Goal: Information Seeking & Learning: Learn about a topic

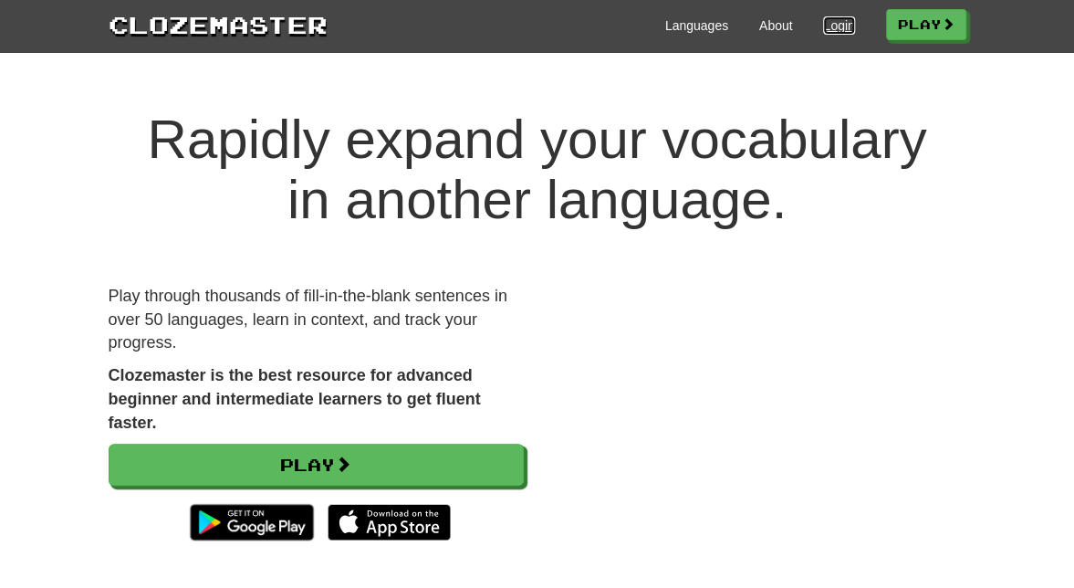
click at [823, 26] on link "Login" at bounding box center [838, 25] width 31 height 18
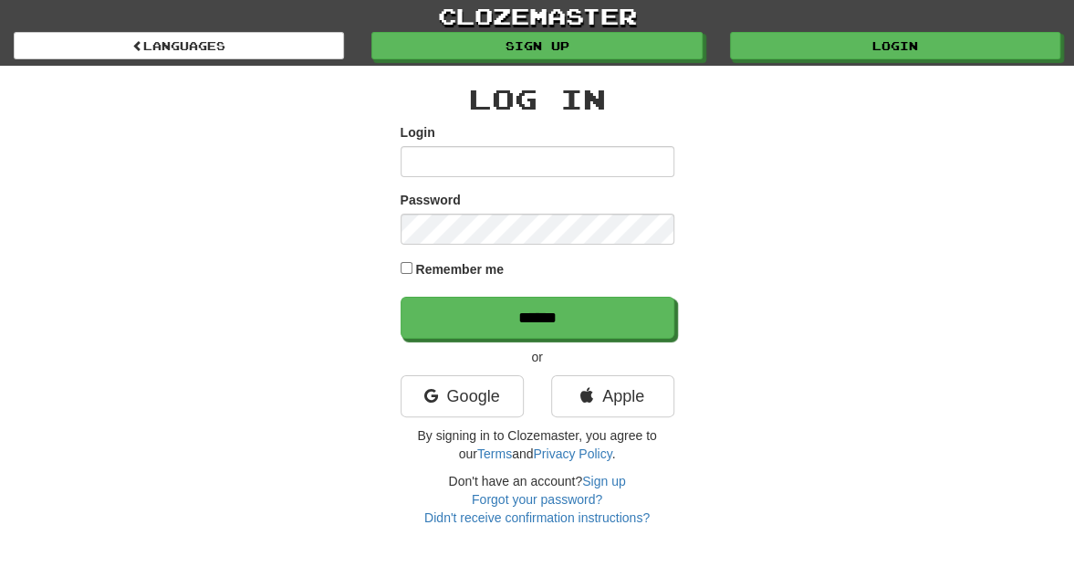
click at [499, 162] on input "Login" at bounding box center [538, 161] width 274 height 31
type input "**********"
click at [401, 297] on input "******" at bounding box center [538, 318] width 274 height 42
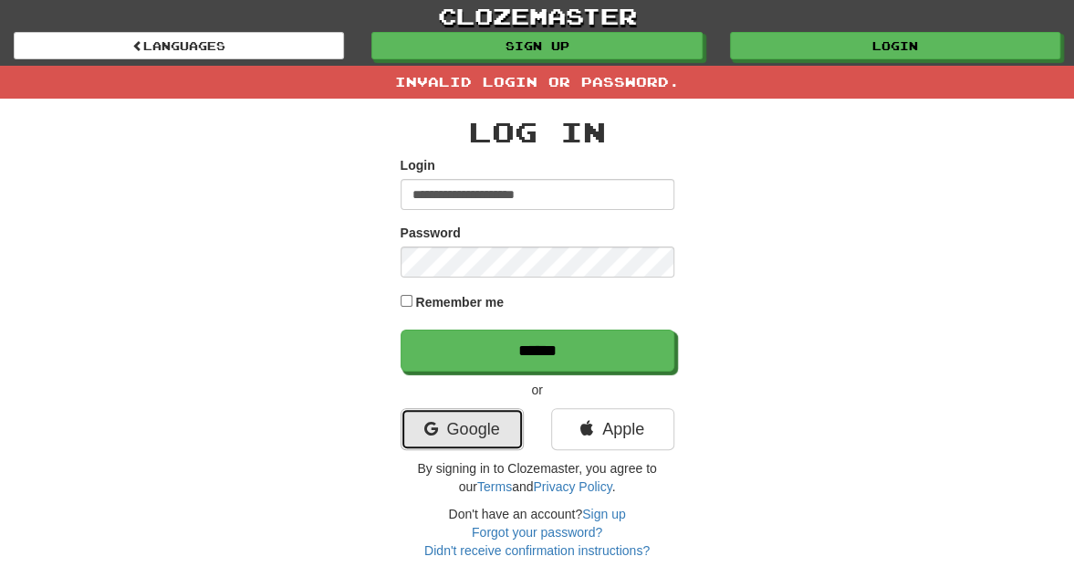
click at [433, 430] on icon at bounding box center [430, 429] width 14 height 16
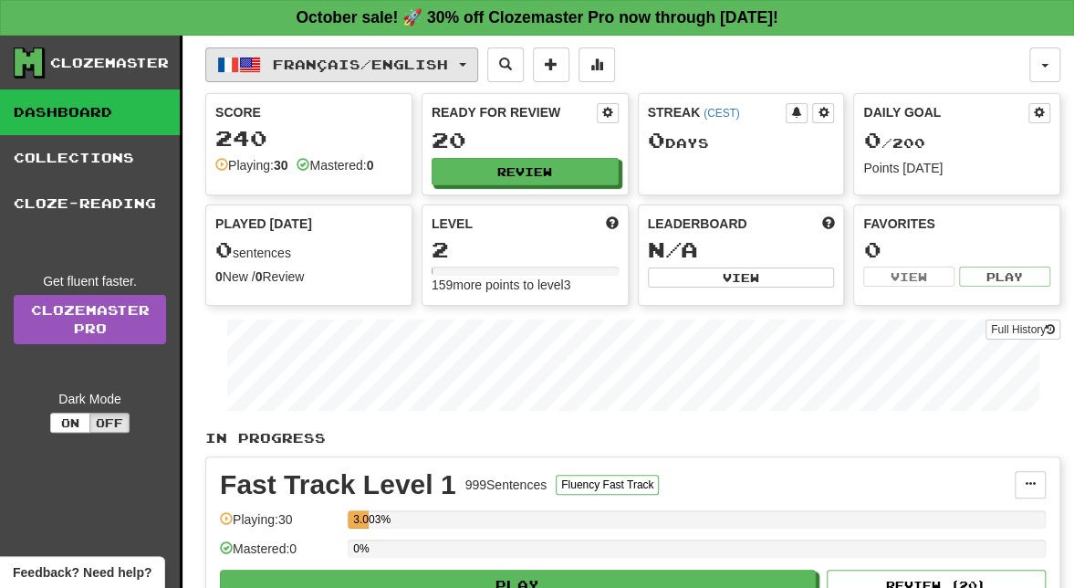
click at [427, 66] on span "Français / English" at bounding box center [360, 65] width 175 height 16
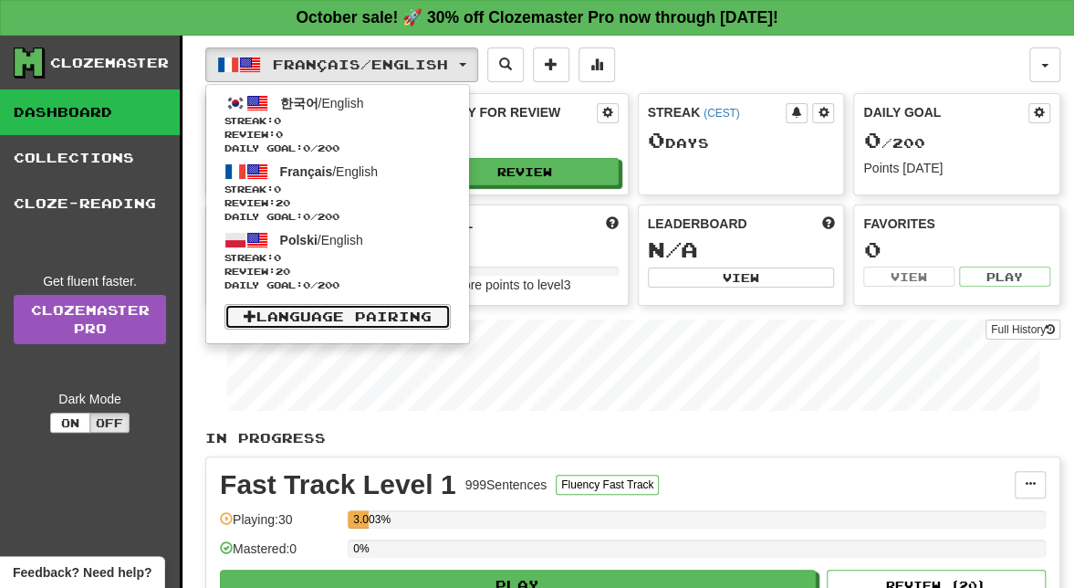
click at [319, 316] on link "Language Pairing" at bounding box center [337, 317] width 226 height 26
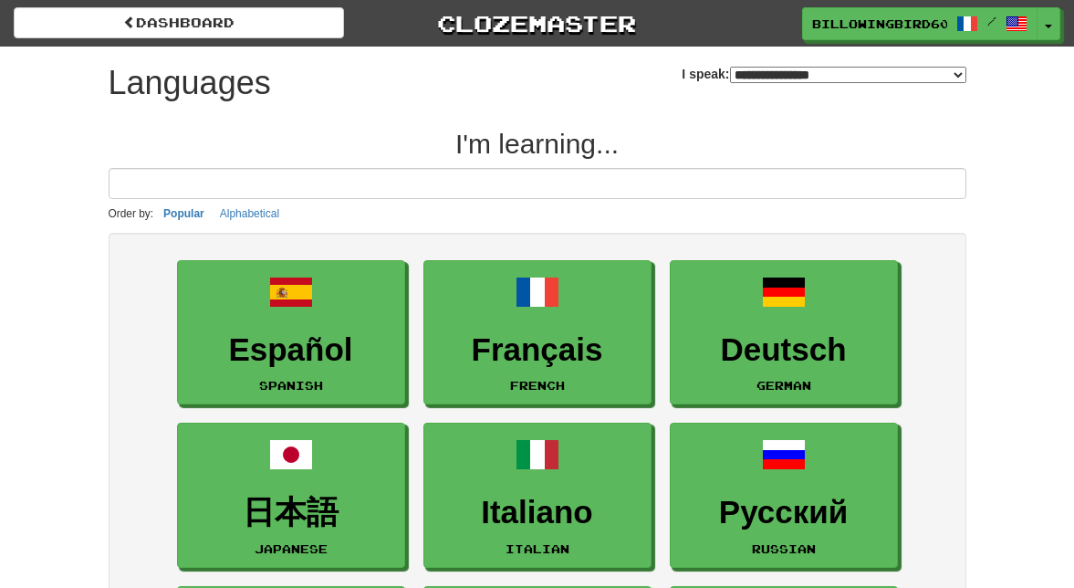
select select "*******"
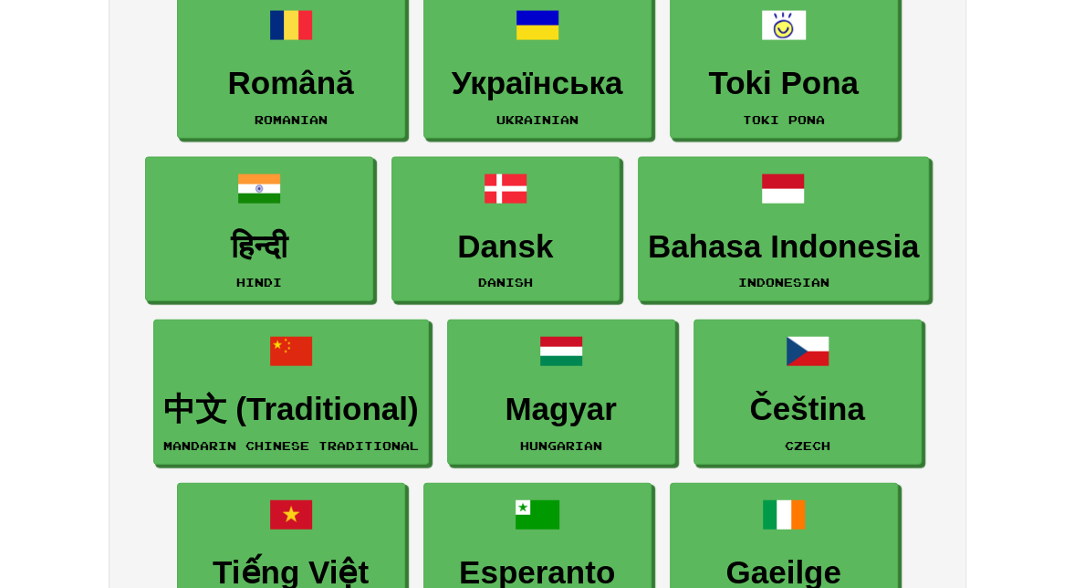
scroll to position [1734, 0]
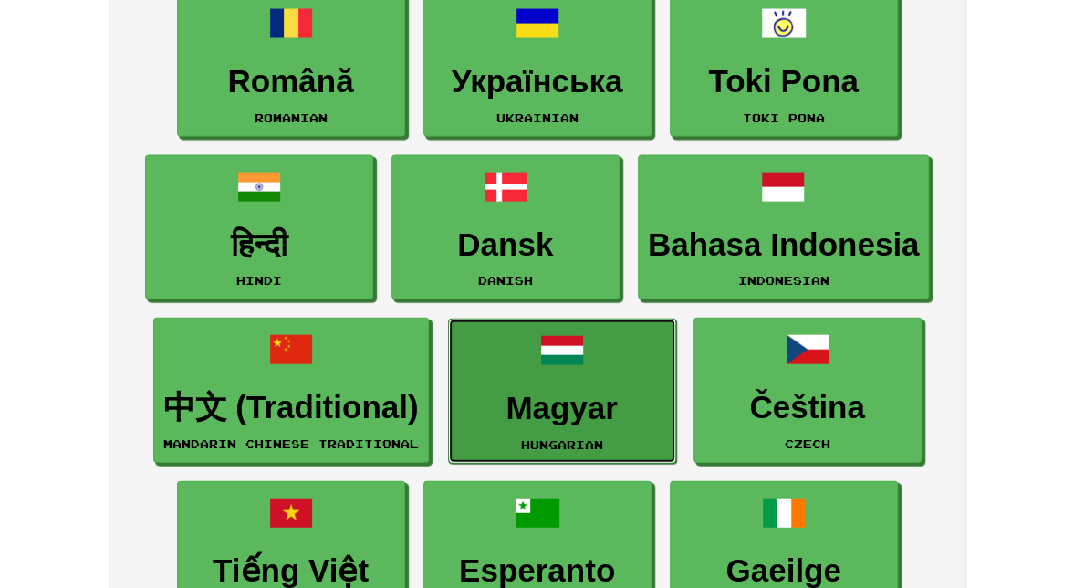
click at [535, 371] on link "Magyar Hungarian" at bounding box center [562, 390] width 228 height 145
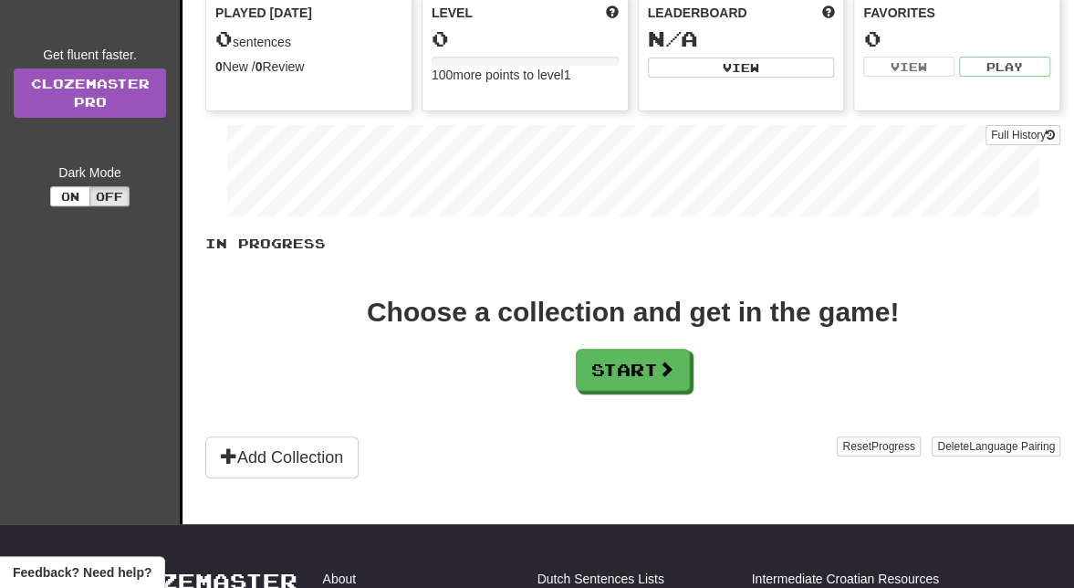
scroll to position [229, 0]
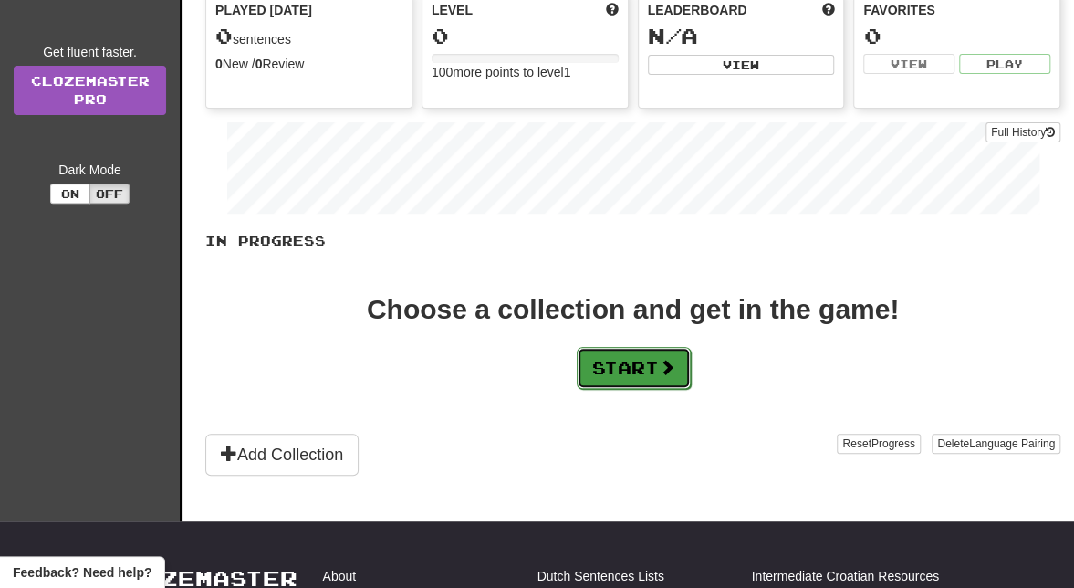
click at [622, 360] on button "Start" at bounding box center [634, 368] width 114 height 42
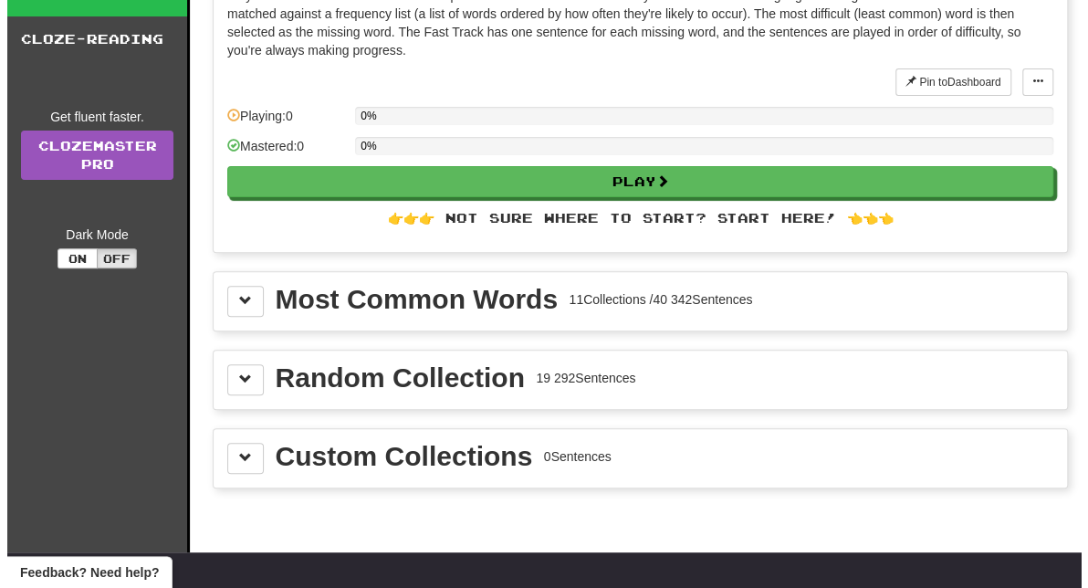
scroll to position [0, 0]
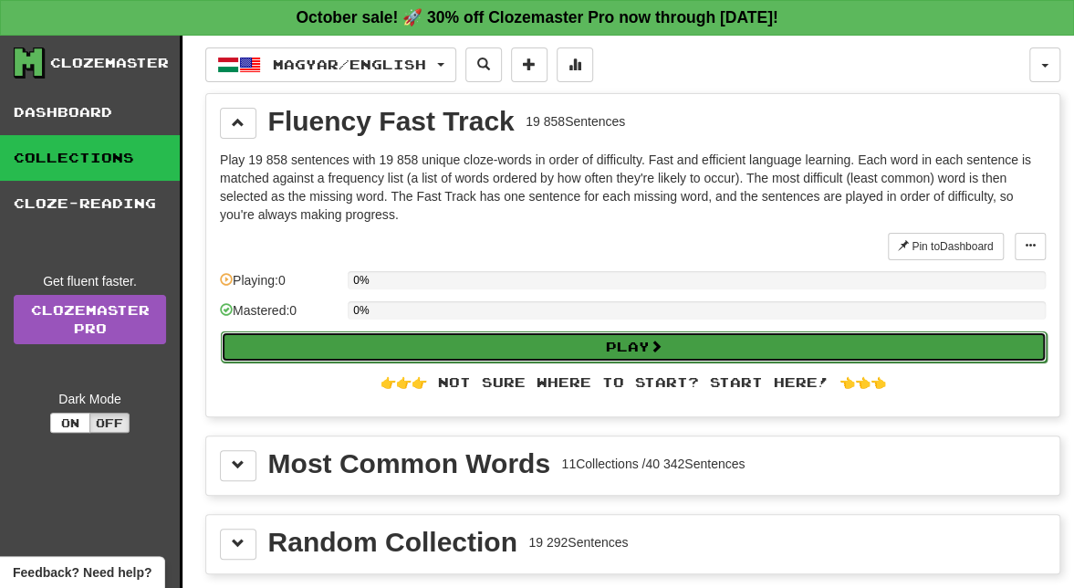
click at [529, 351] on button "Play" at bounding box center [634, 346] width 826 height 31
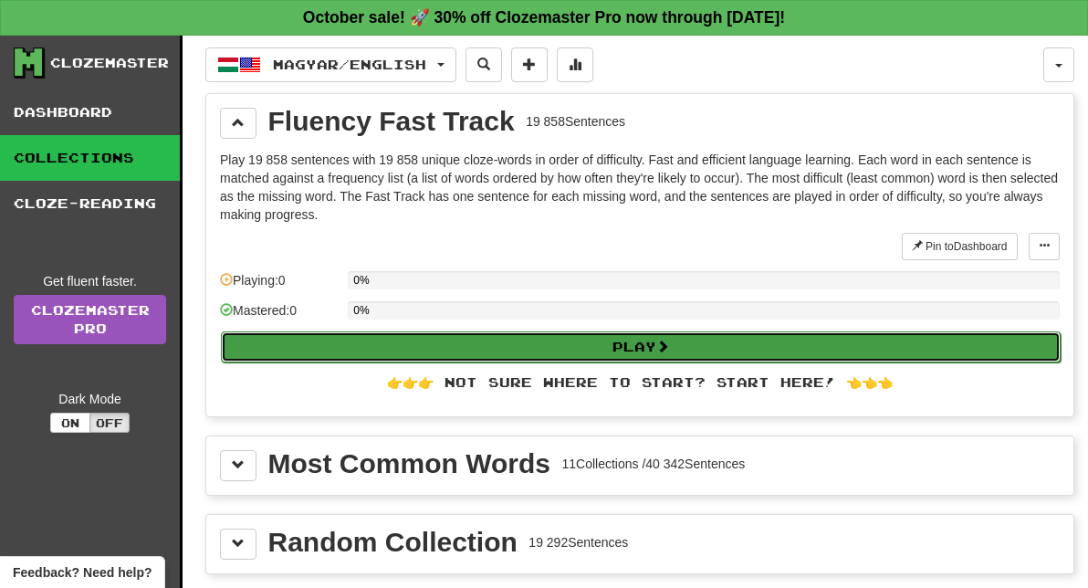
select select "**"
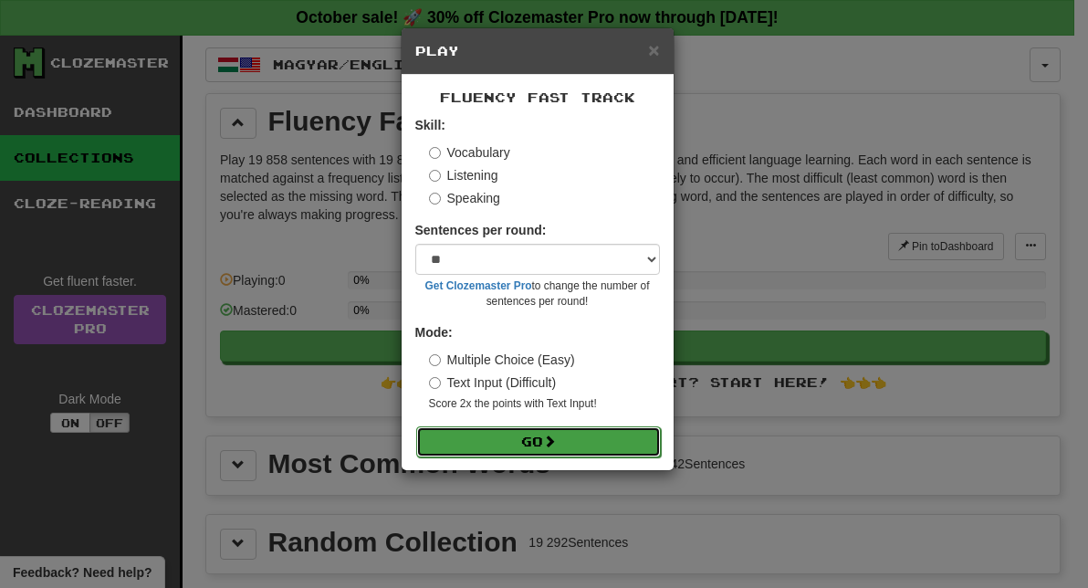
click at [507, 431] on button "Go" at bounding box center [538, 441] width 245 height 31
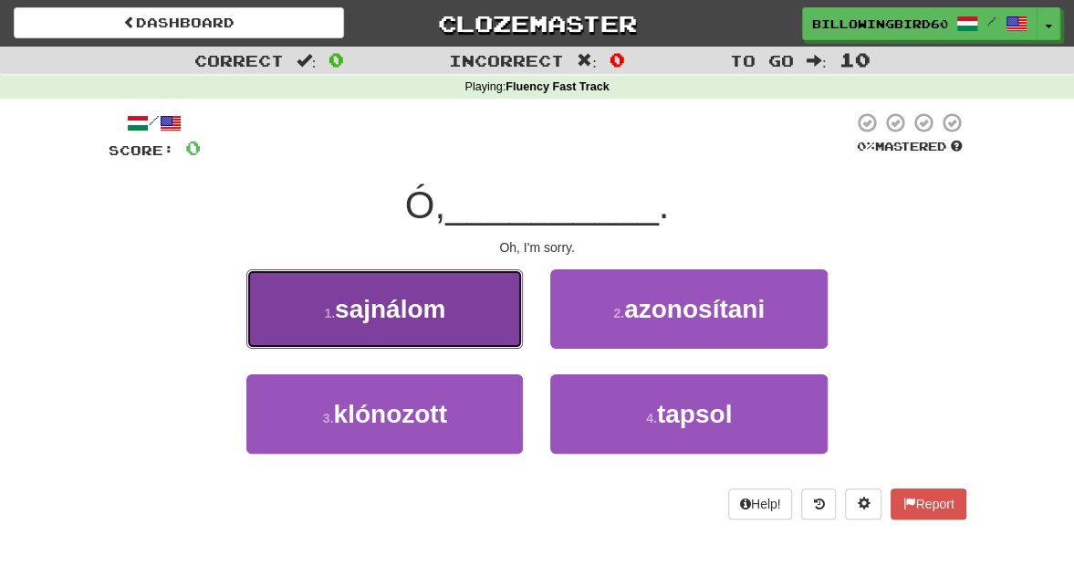
click at [408, 318] on span "sajnálom" at bounding box center [390, 309] width 110 height 28
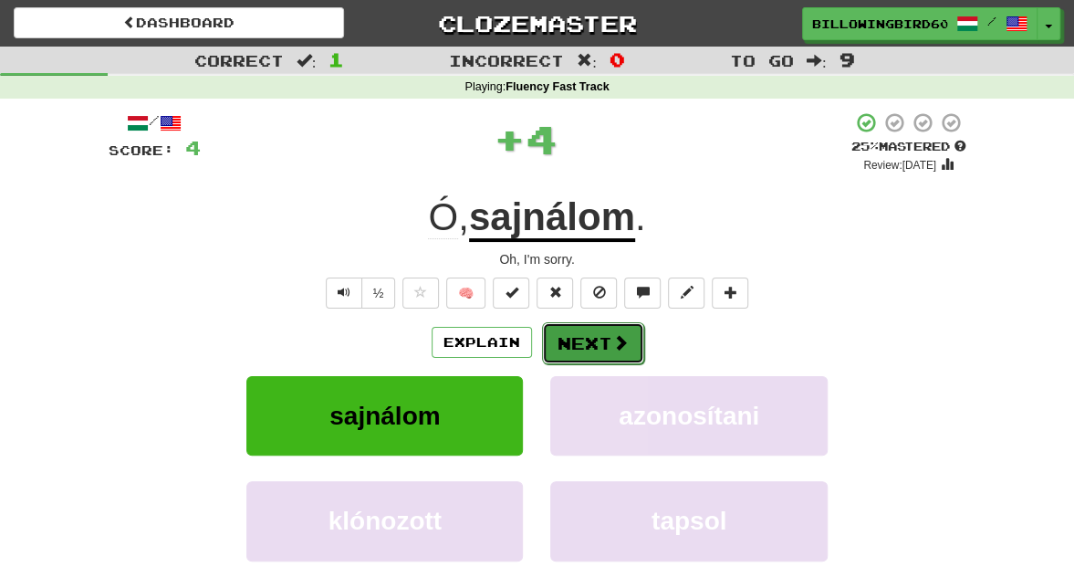
click at [593, 331] on button "Next" at bounding box center [593, 343] width 102 height 42
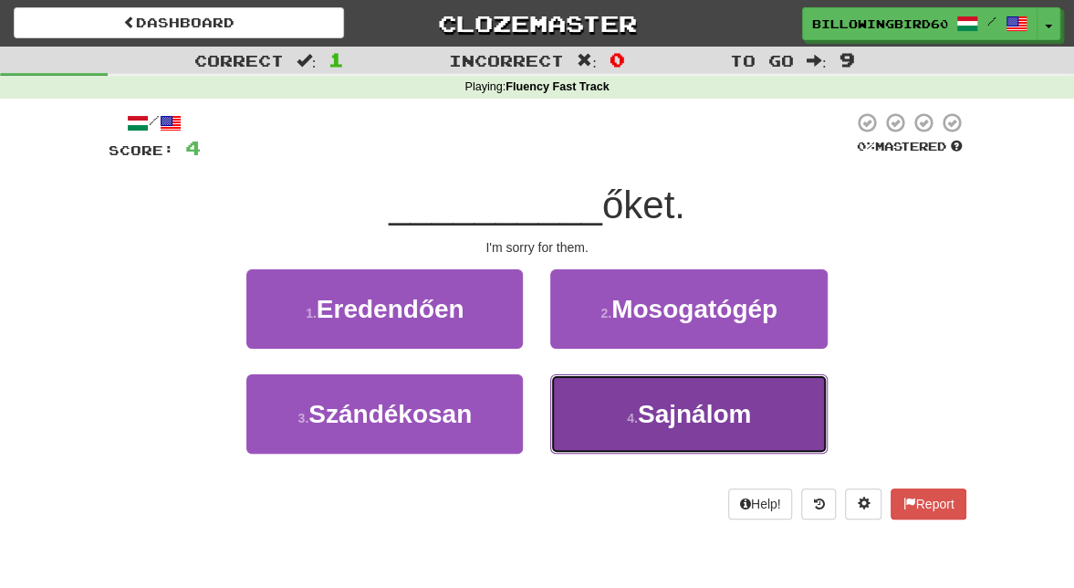
click at [635, 394] on button "4 . Sajnálom" at bounding box center [688, 413] width 277 height 79
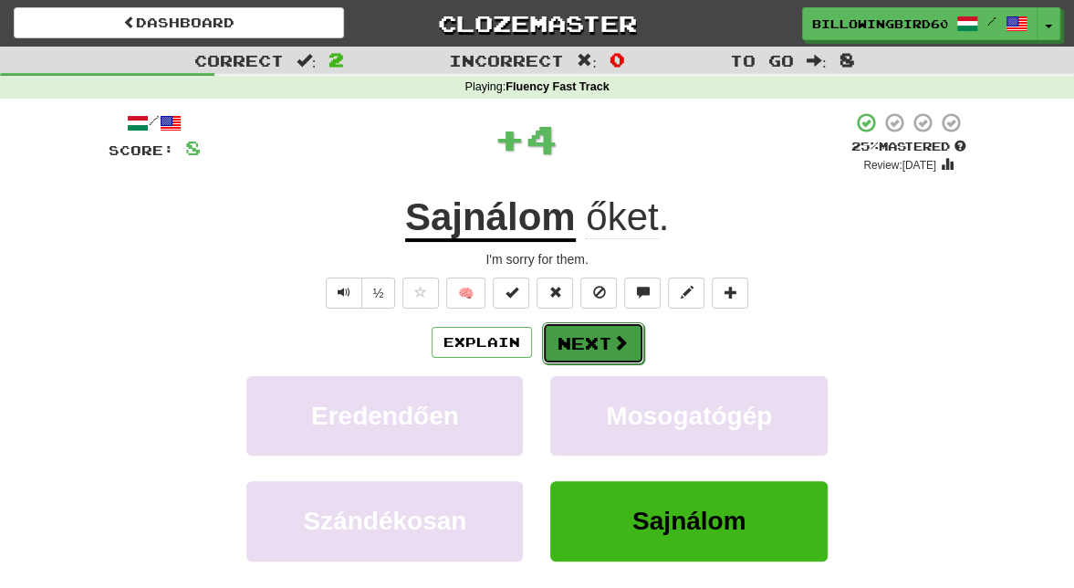
click at [580, 333] on button "Next" at bounding box center [593, 343] width 102 height 42
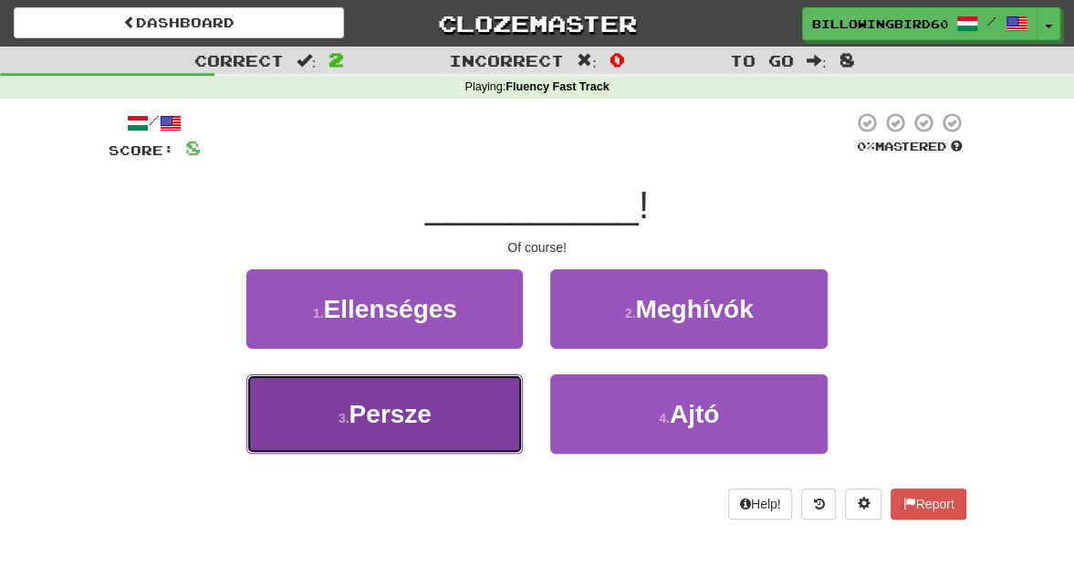
click at [450, 399] on button "3 . Persze" at bounding box center [384, 413] width 277 height 79
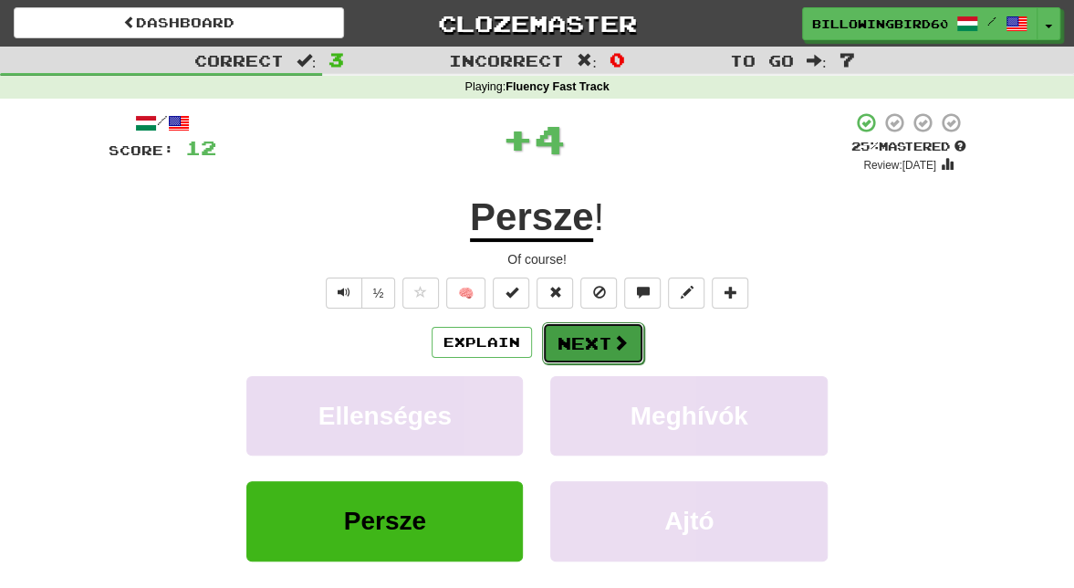
click at [586, 338] on button "Next" at bounding box center [593, 343] width 102 height 42
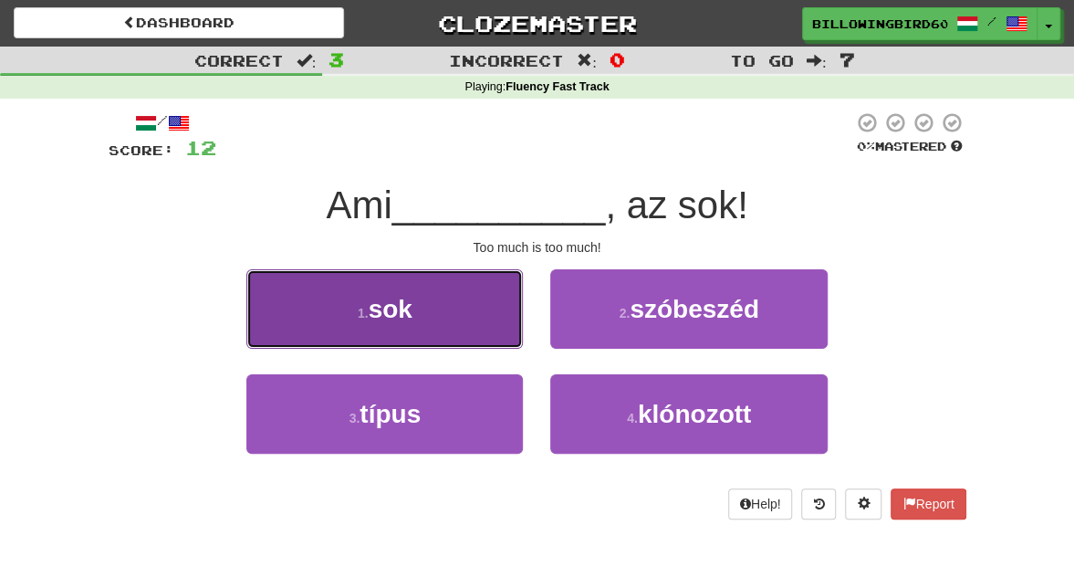
click at [408, 290] on button "1 . sok" at bounding box center [384, 308] width 277 height 79
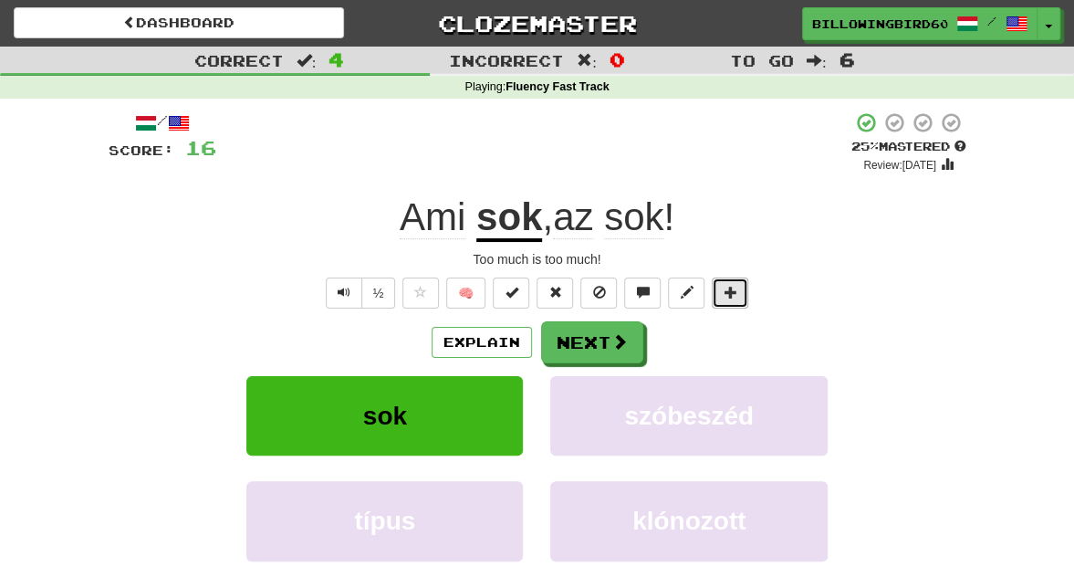
click at [737, 284] on button at bounding box center [730, 292] width 37 height 31
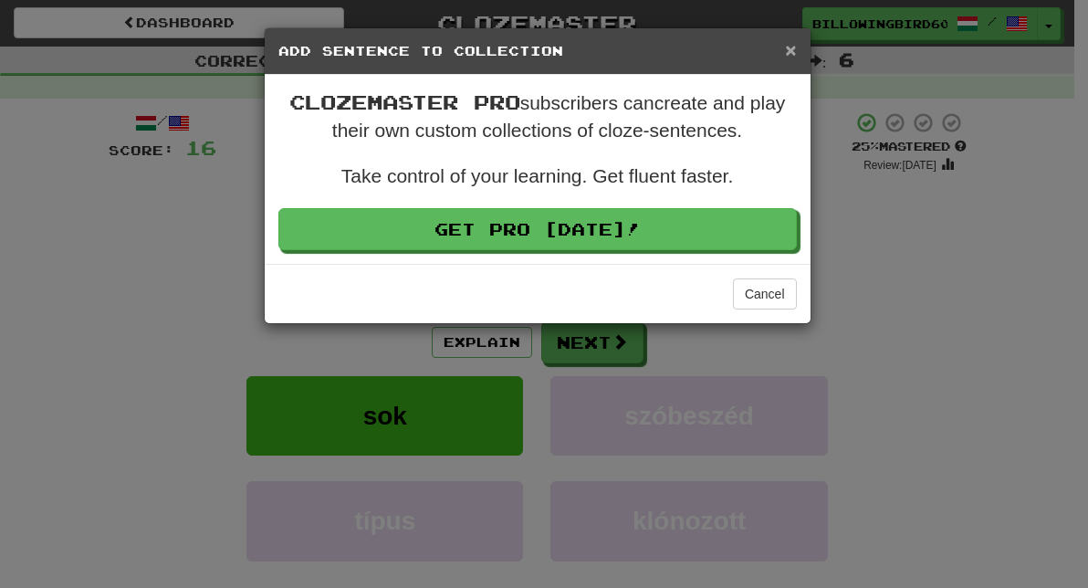
click at [787, 49] on span "×" at bounding box center [790, 49] width 11 height 21
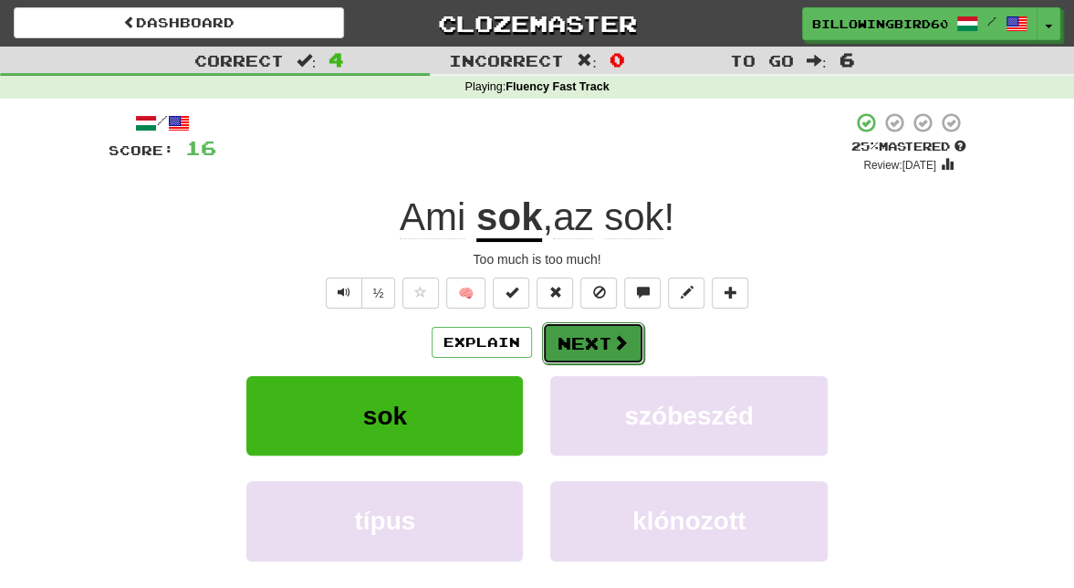
click at [594, 342] on button "Next" at bounding box center [593, 343] width 102 height 42
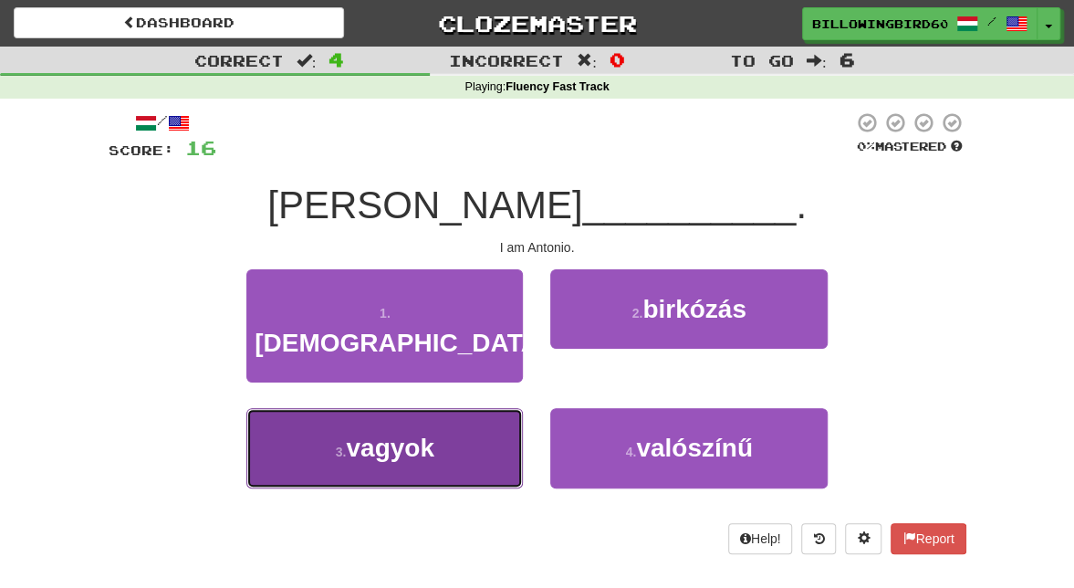
click at [478, 409] on button "3 . vagyok" at bounding box center [384, 447] width 277 height 79
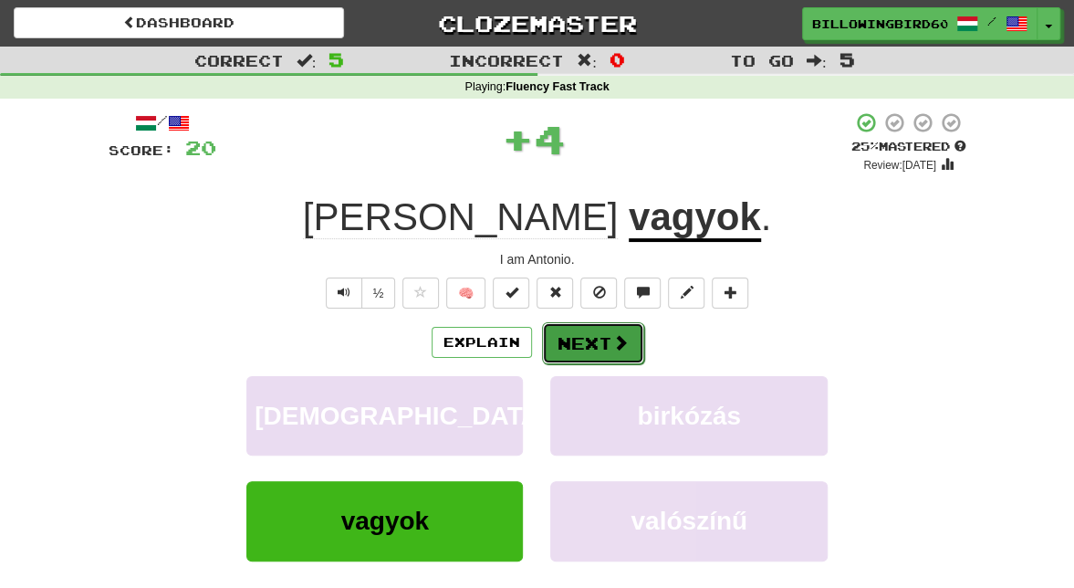
click at [595, 338] on button "Next" at bounding box center [593, 343] width 102 height 42
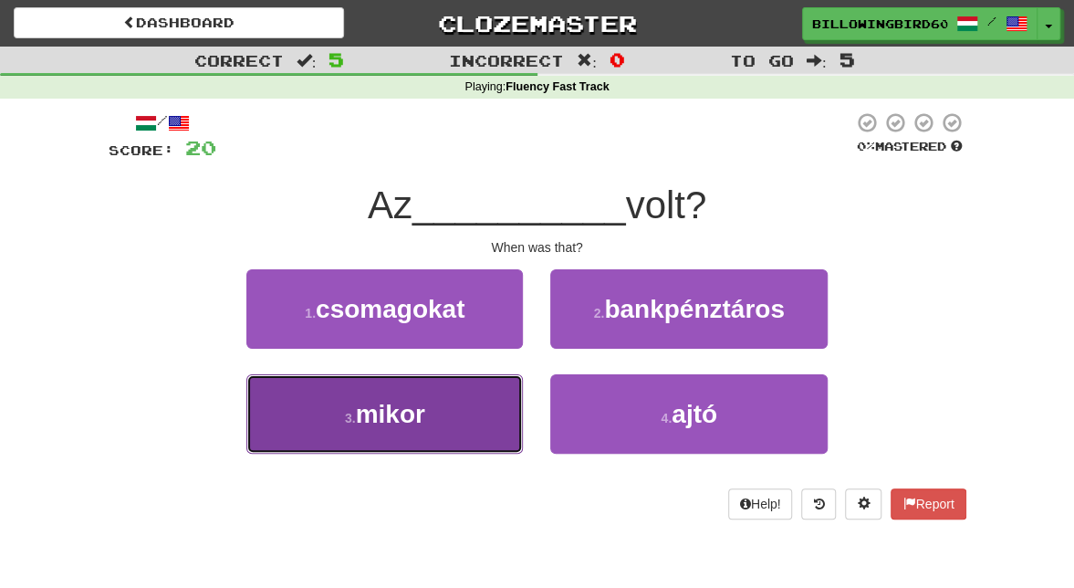
click at [425, 433] on button "3 . mikor" at bounding box center [384, 413] width 277 height 79
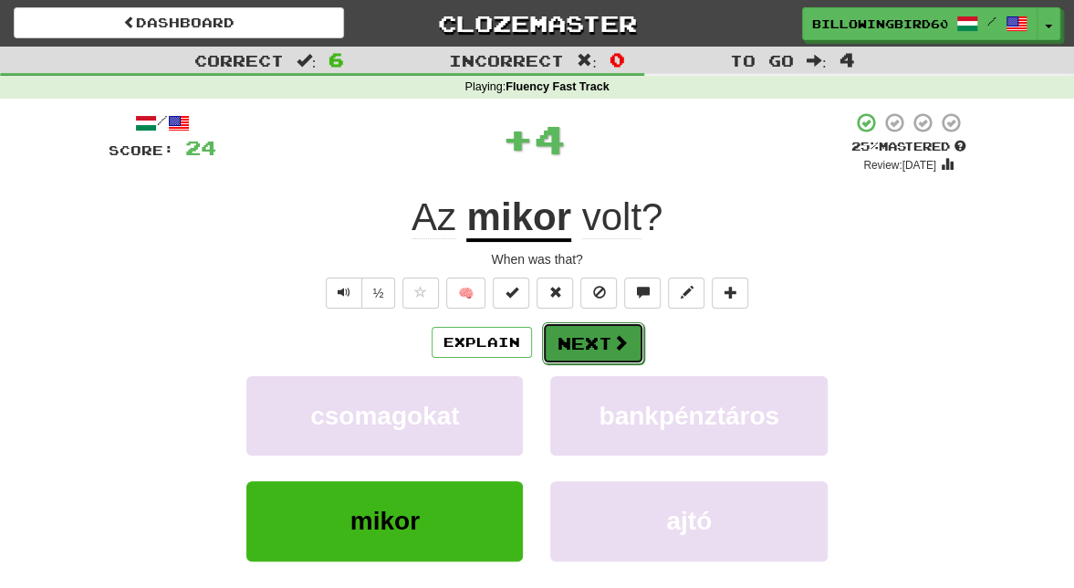
click at [579, 335] on button "Next" at bounding box center [593, 343] width 102 height 42
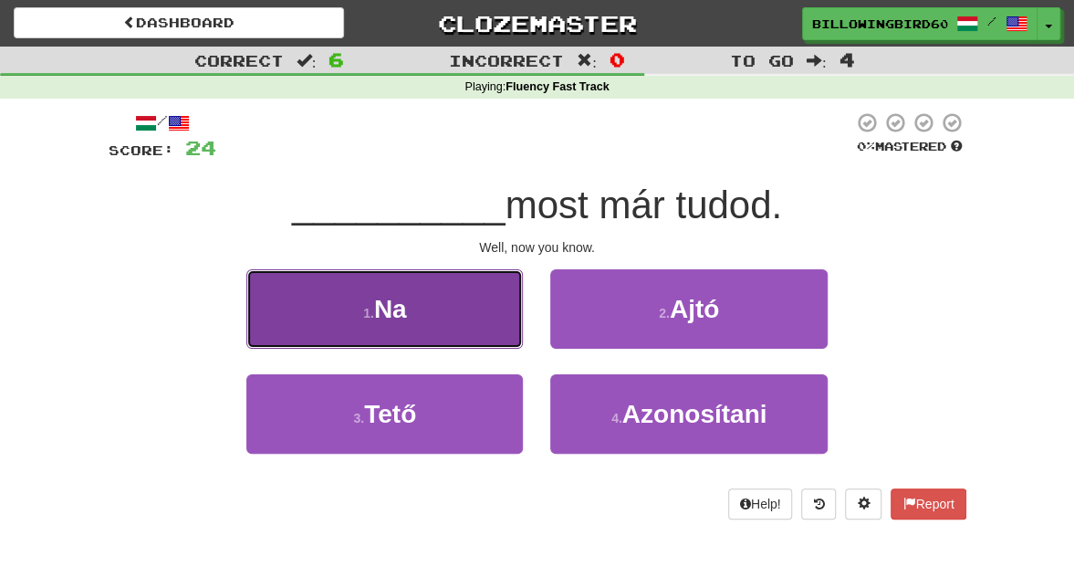
click at [478, 307] on button "1 . Na" at bounding box center [384, 308] width 277 height 79
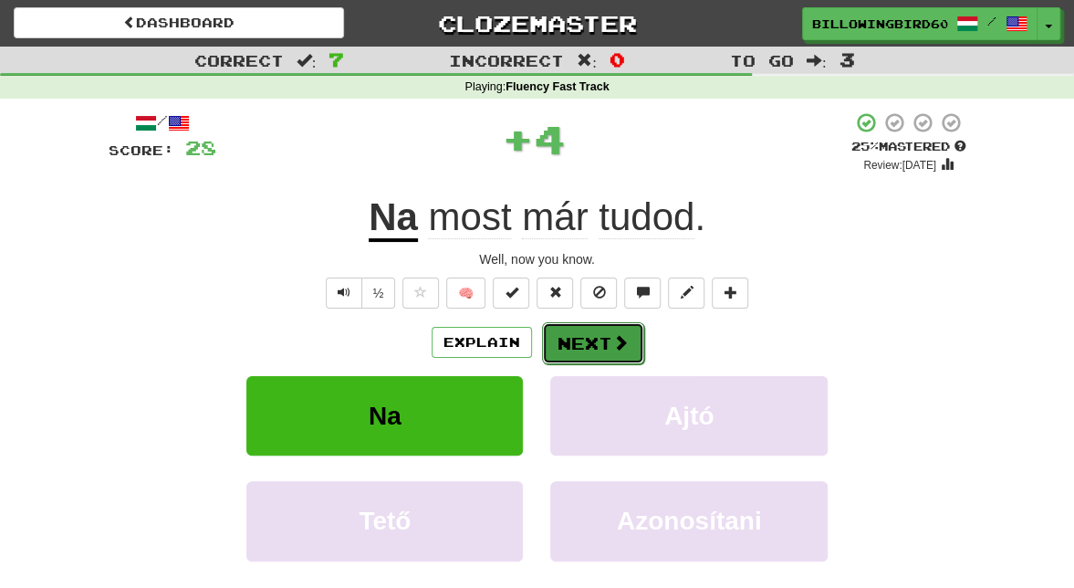
click at [596, 345] on button "Next" at bounding box center [593, 343] width 102 height 42
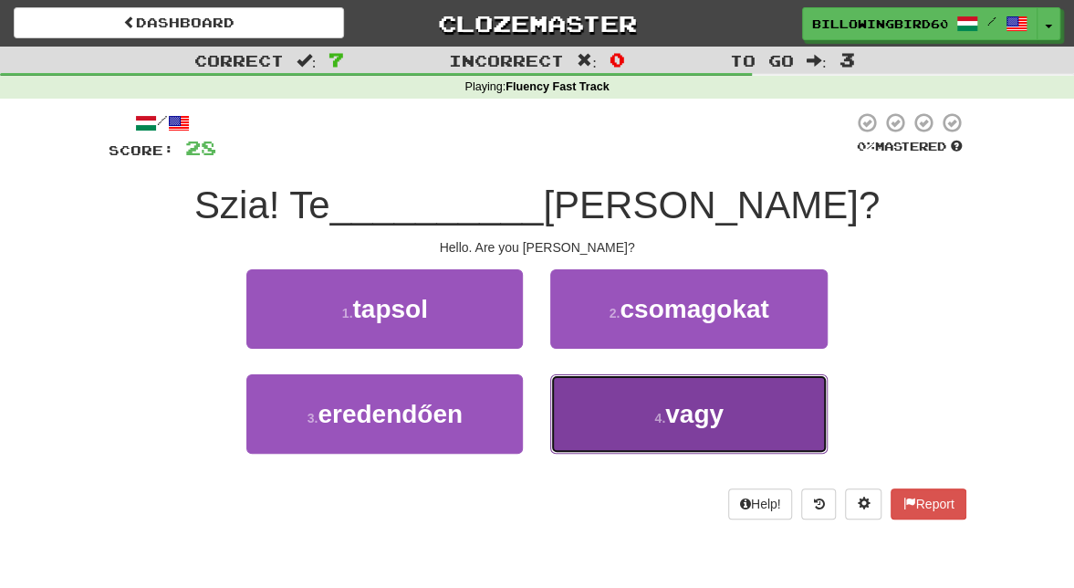
click at [653, 402] on button "4 . vagy" at bounding box center [688, 413] width 277 height 79
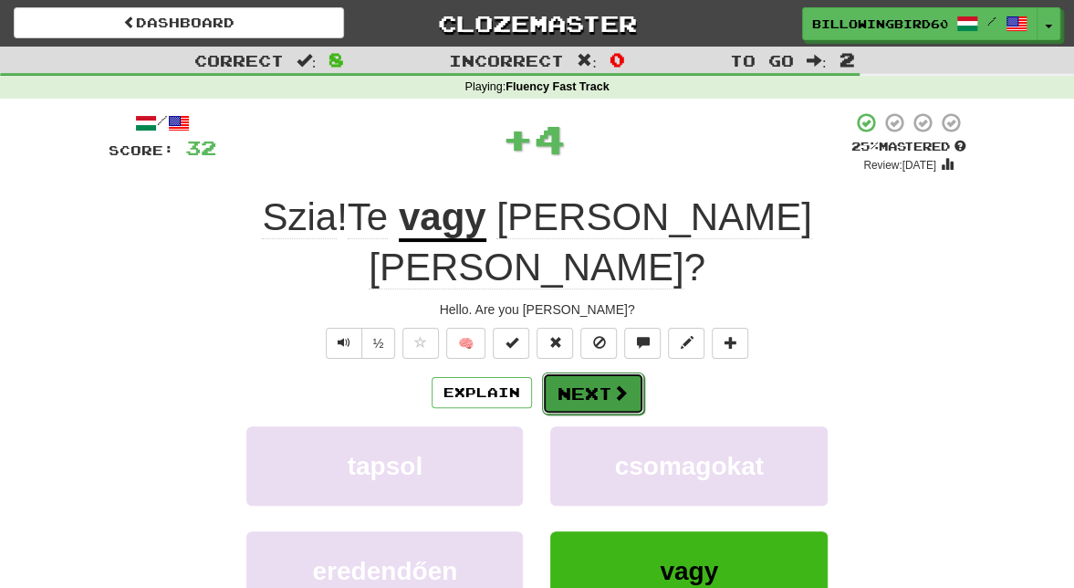
click at [585, 372] on button "Next" at bounding box center [593, 393] width 102 height 42
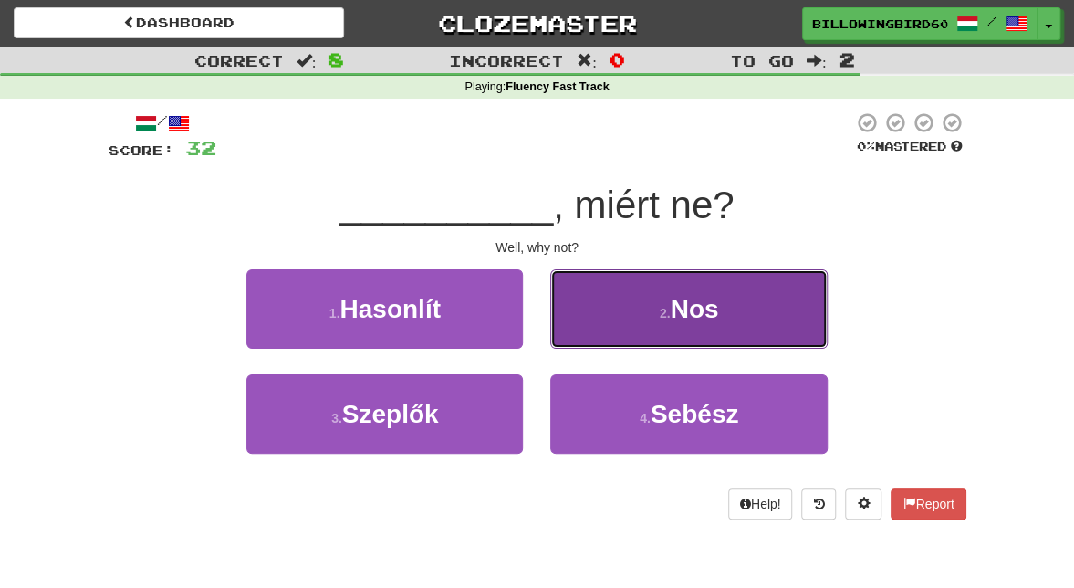
click at [613, 301] on button "2 . Nos" at bounding box center [688, 308] width 277 height 79
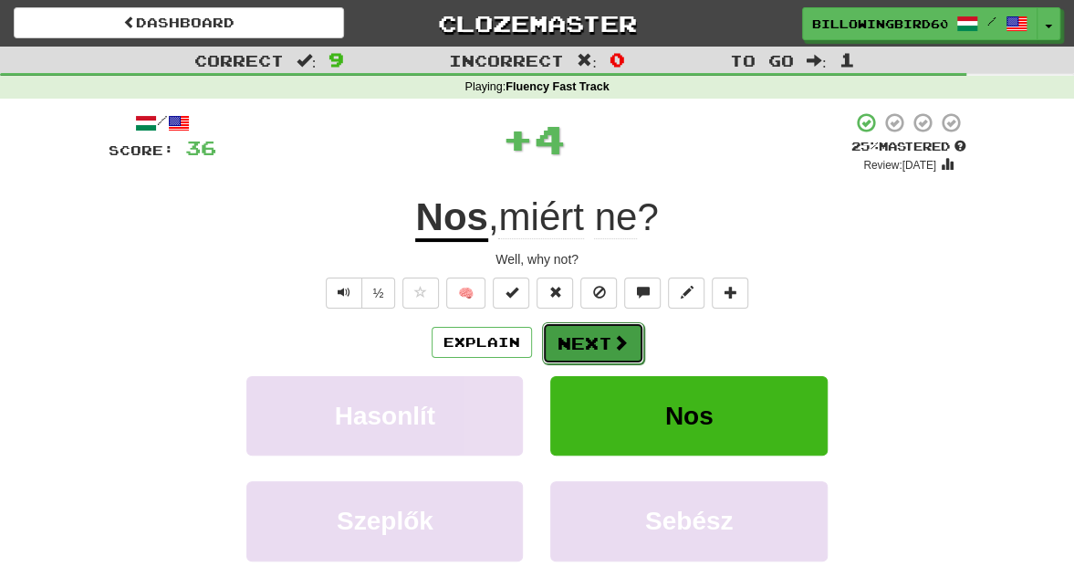
click at [576, 343] on button "Next" at bounding box center [593, 343] width 102 height 42
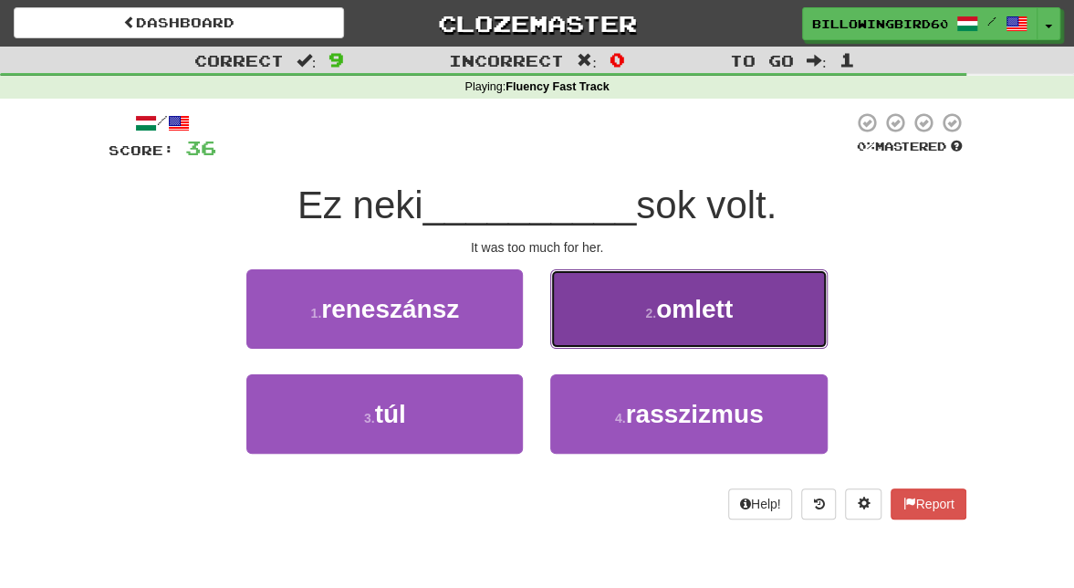
click at [670, 285] on button "2 . omlett" at bounding box center [688, 308] width 277 height 79
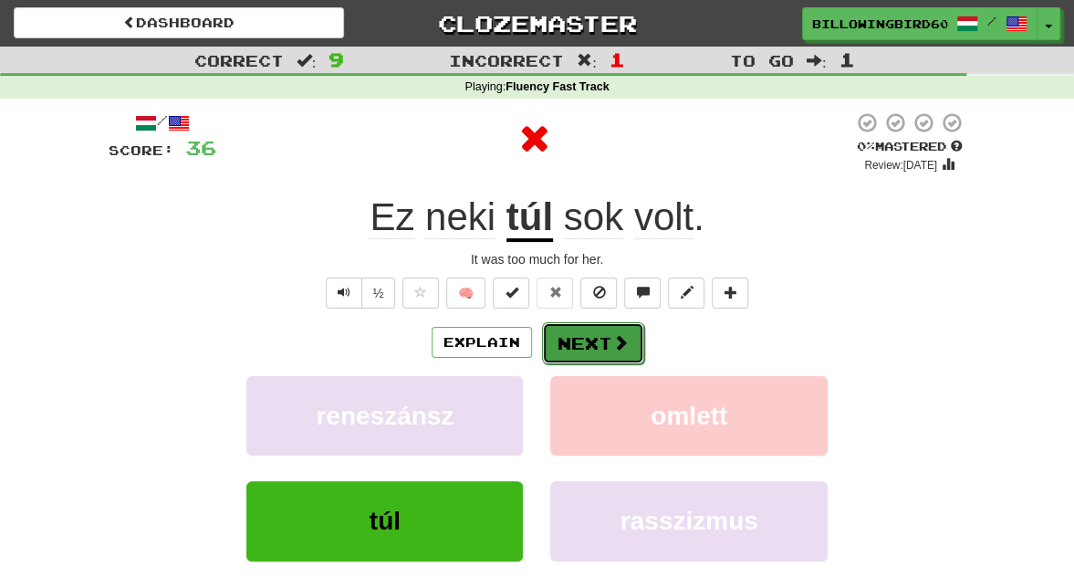
click at [558, 346] on button "Next" at bounding box center [593, 343] width 102 height 42
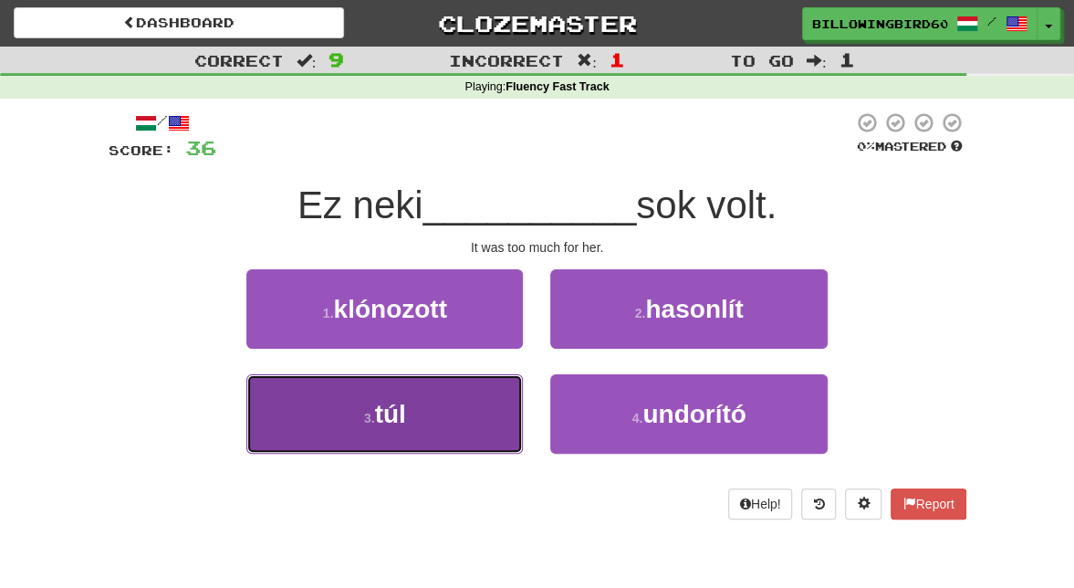
click at [392, 393] on button "3 . túl" at bounding box center [384, 413] width 277 height 79
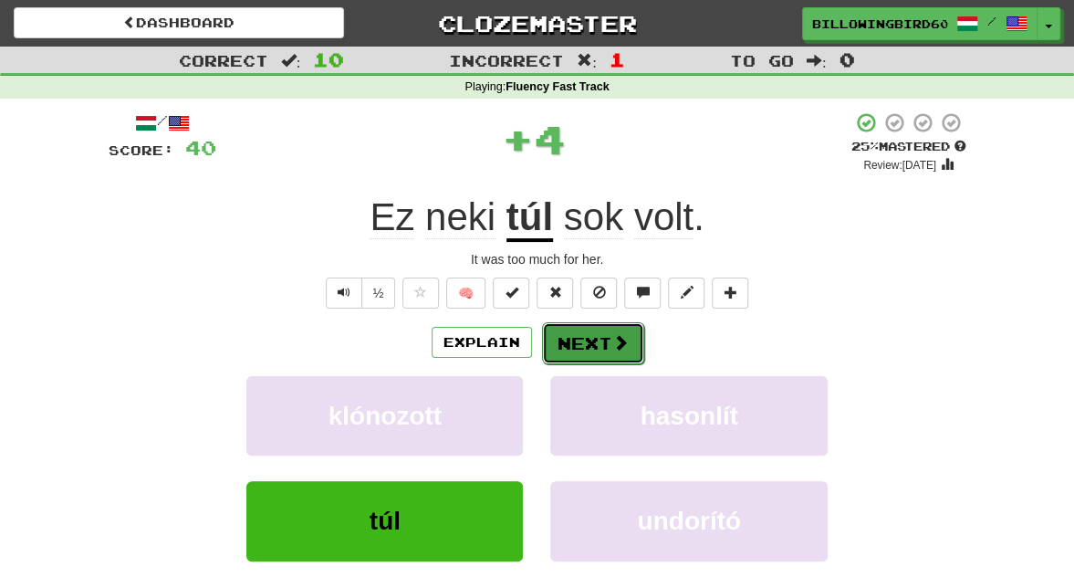
click at [582, 349] on button "Next" at bounding box center [593, 343] width 102 height 42
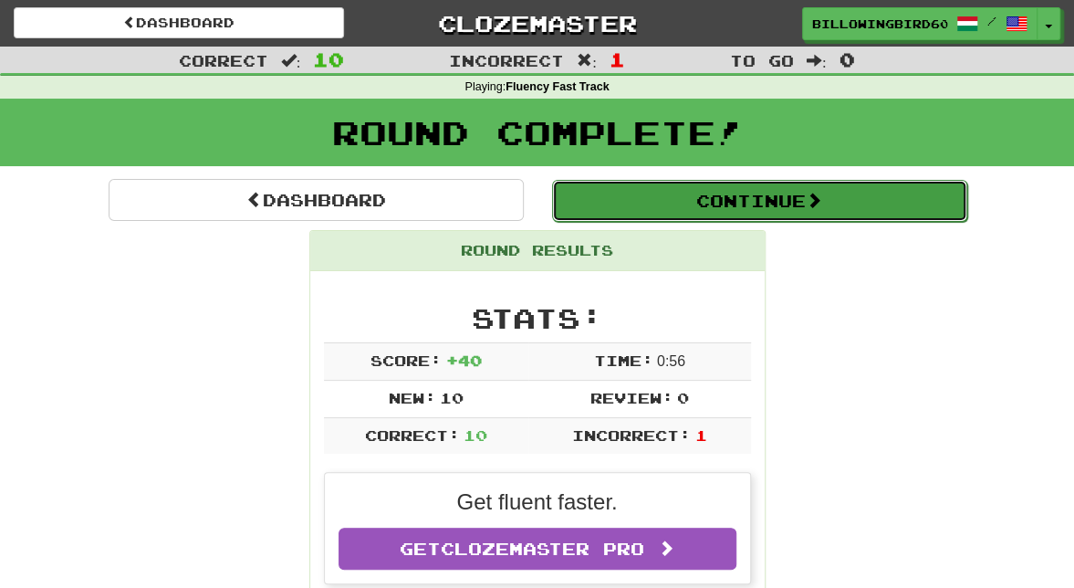
click at [799, 210] on button "Continue" at bounding box center [759, 201] width 415 height 42
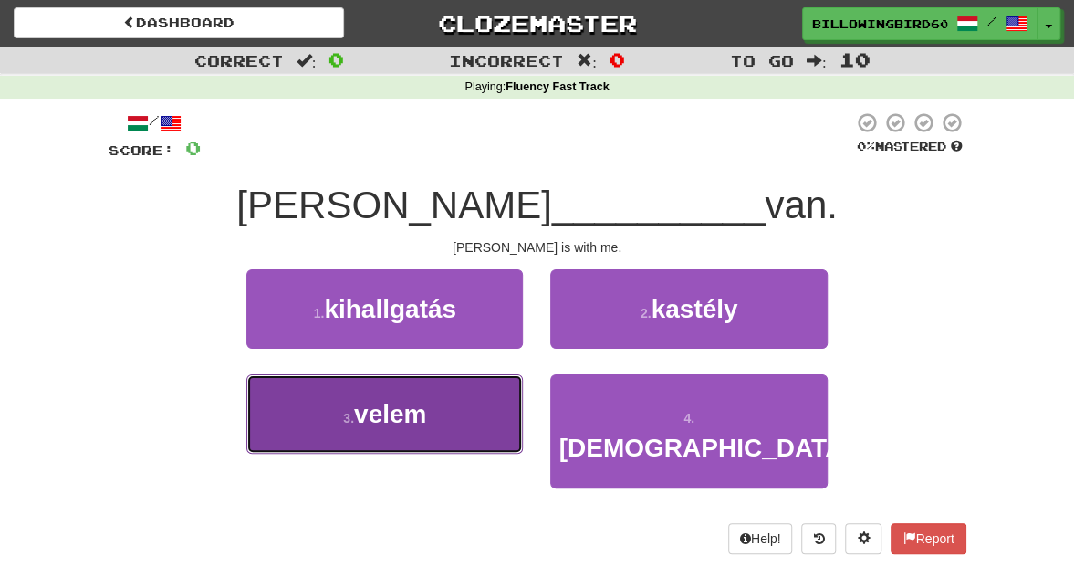
click at [456, 392] on button "3 . velem" at bounding box center [384, 413] width 277 height 79
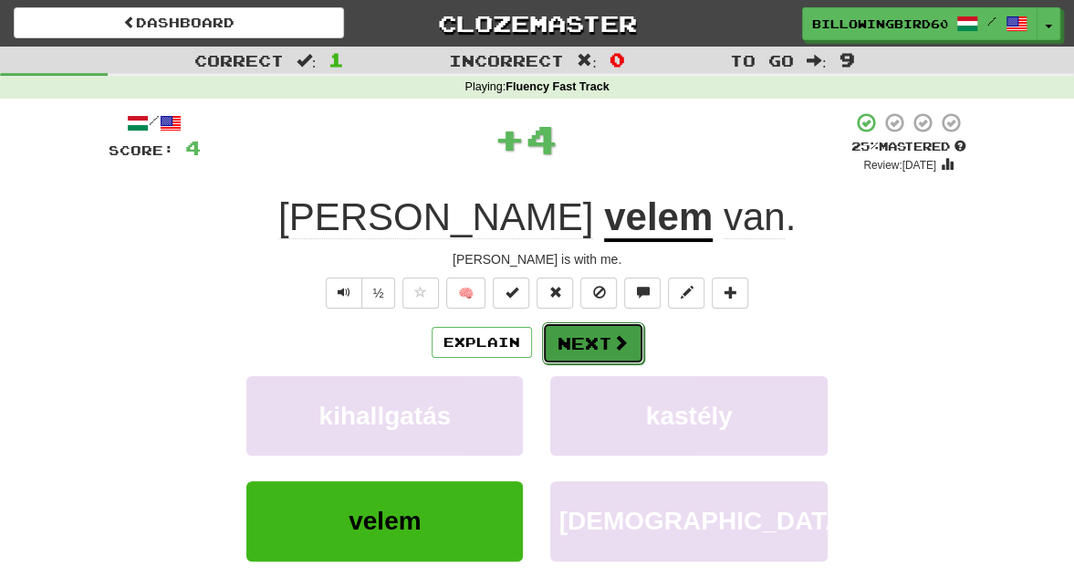
click at [592, 332] on button "Next" at bounding box center [593, 343] width 102 height 42
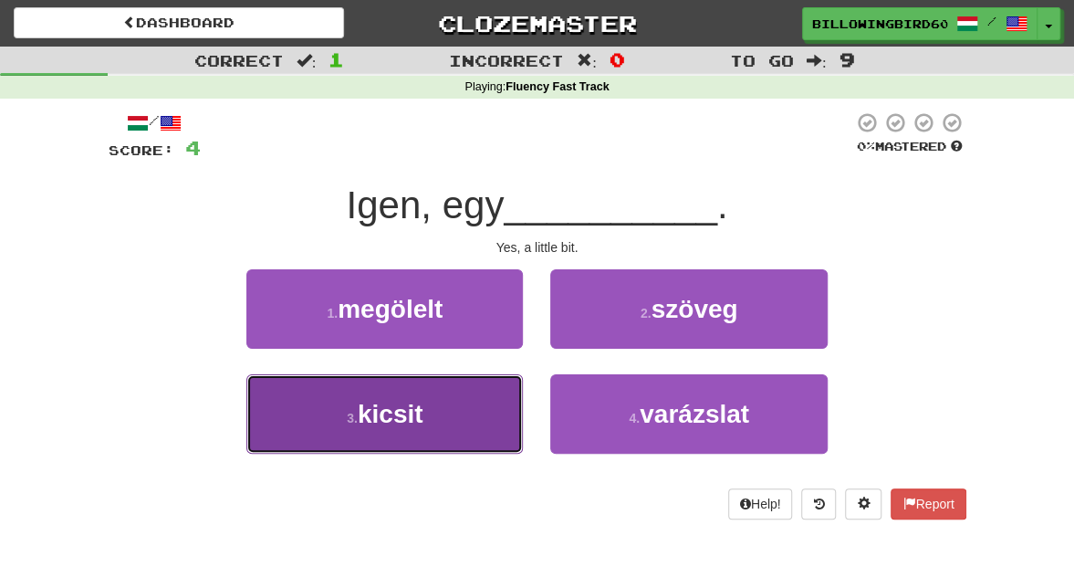
click at [423, 388] on button "3 . kicsit" at bounding box center [384, 413] width 277 height 79
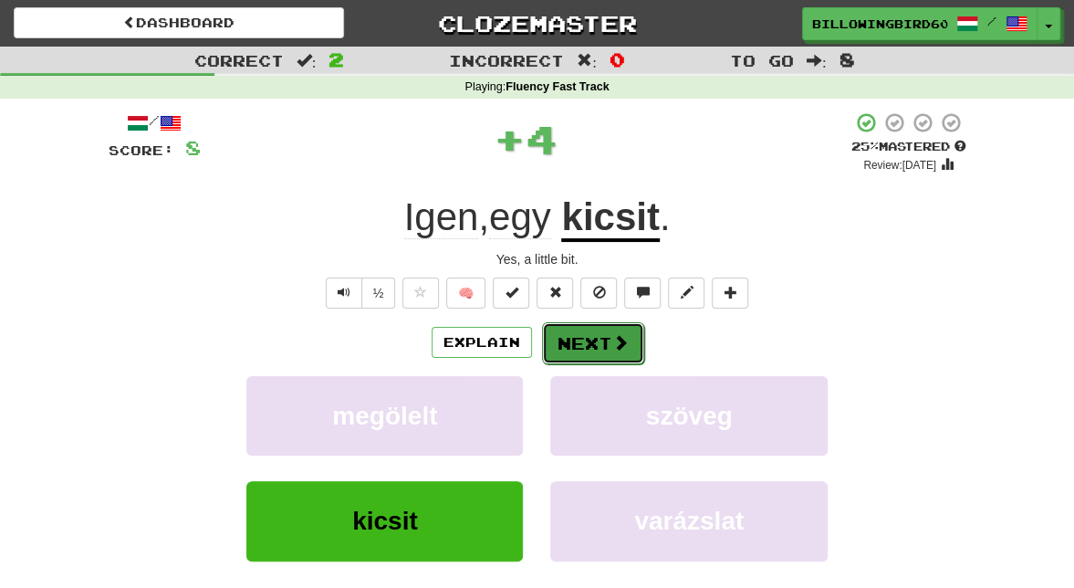
click at [566, 337] on button "Next" at bounding box center [593, 343] width 102 height 42
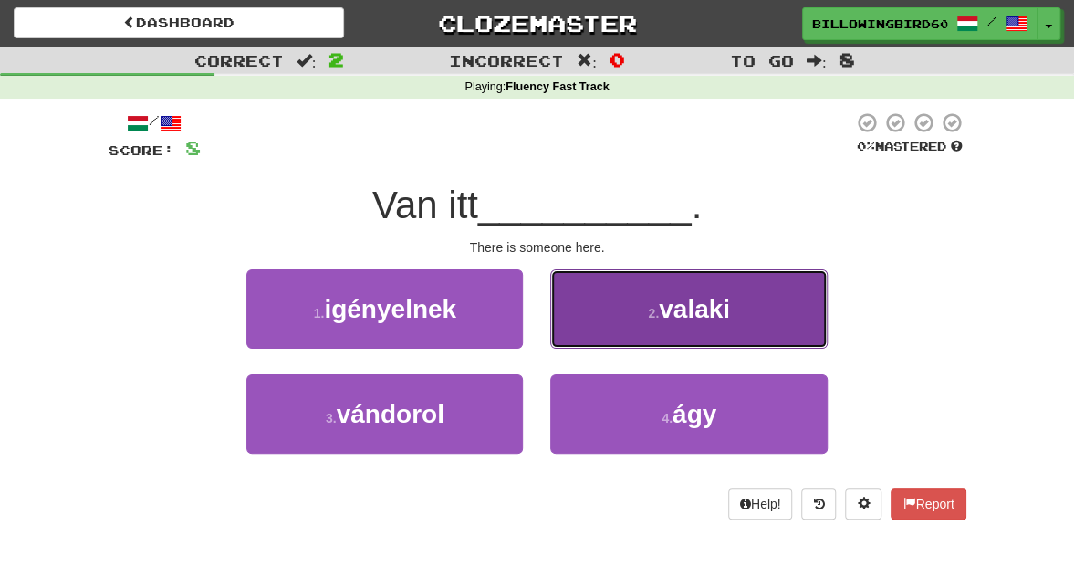
click at [629, 299] on button "2 . valaki" at bounding box center [688, 308] width 277 height 79
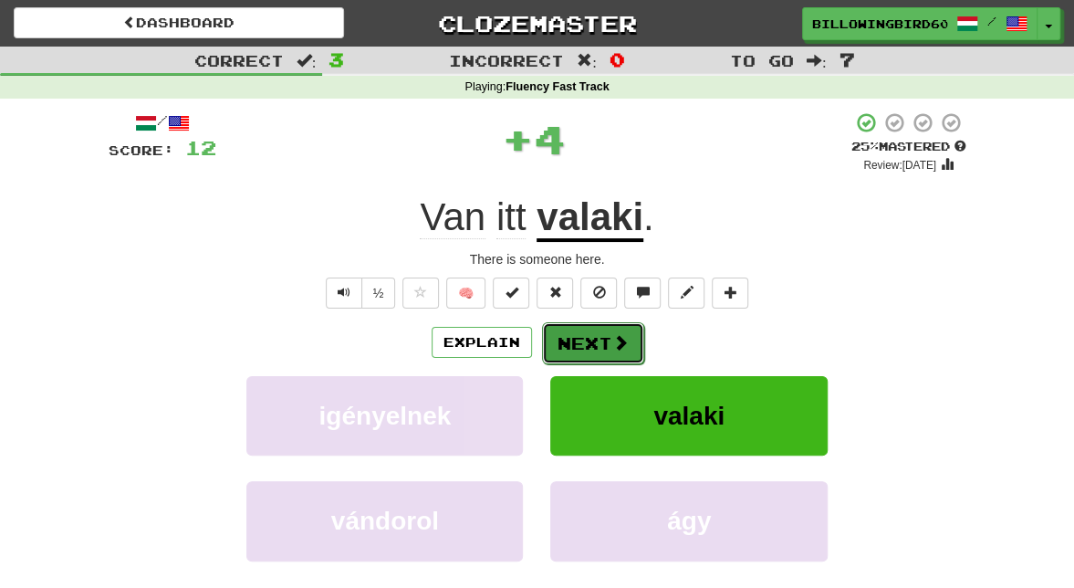
click at [599, 332] on button "Next" at bounding box center [593, 343] width 102 height 42
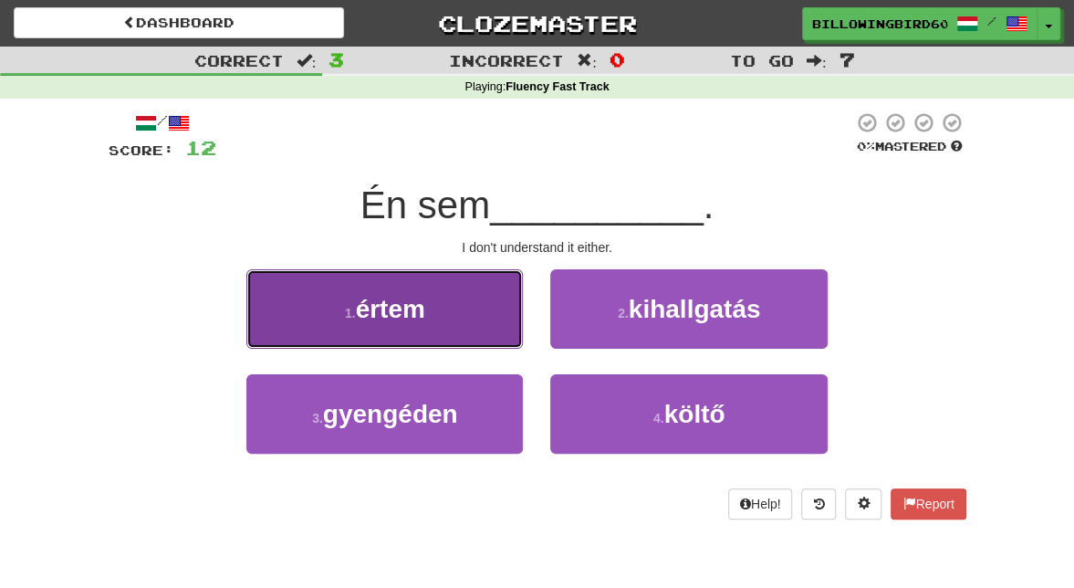
click at [467, 325] on button "1 . értem" at bounding box center [384, 308] width 277 height 79
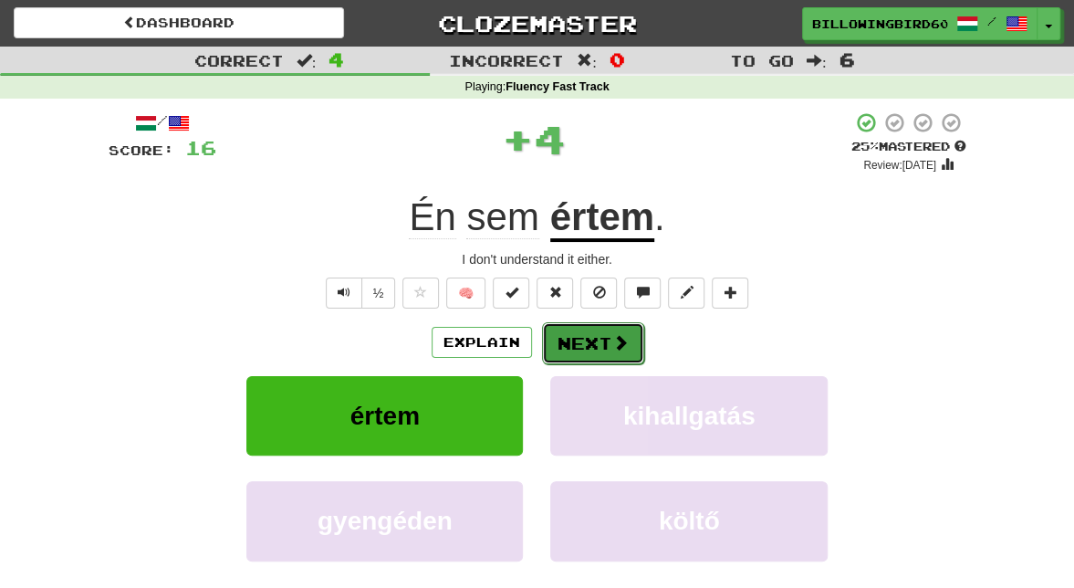
click at [603, 341] on button "Next" at bounding box center [593, 343] width 102 height 42
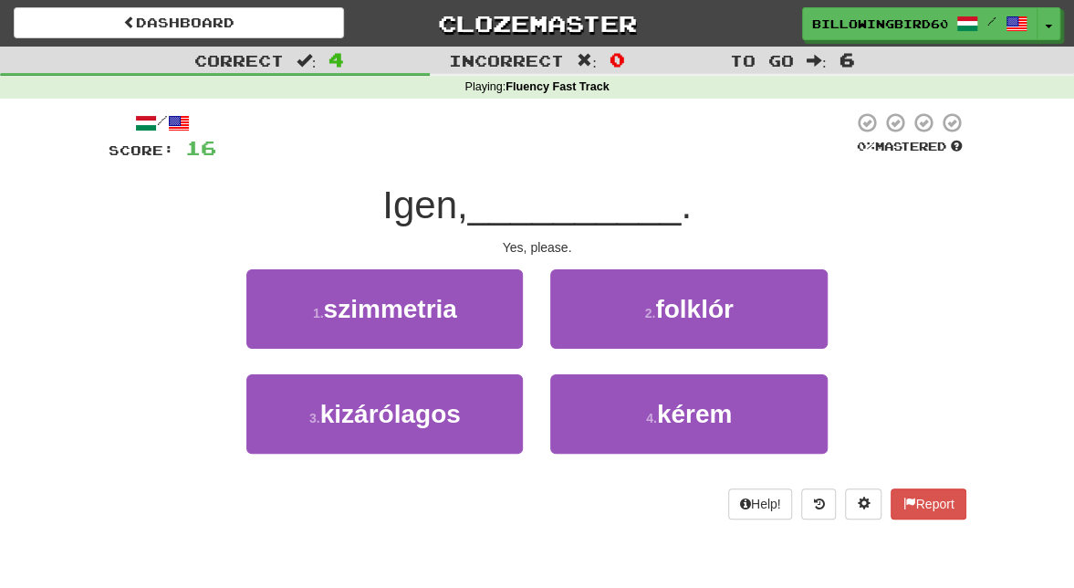
click at [407, 215] on span "Igen," at bounding box center [424, 204] width 85 height 43
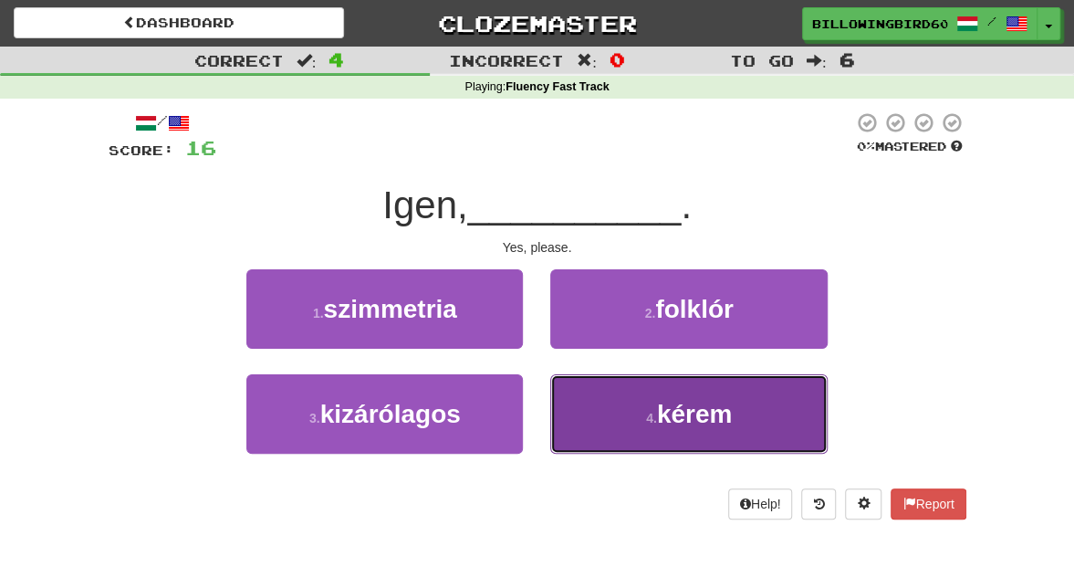
click at [600, 387] on button "4 . kérem" at bounding box center [688, 413] width 277 height 79
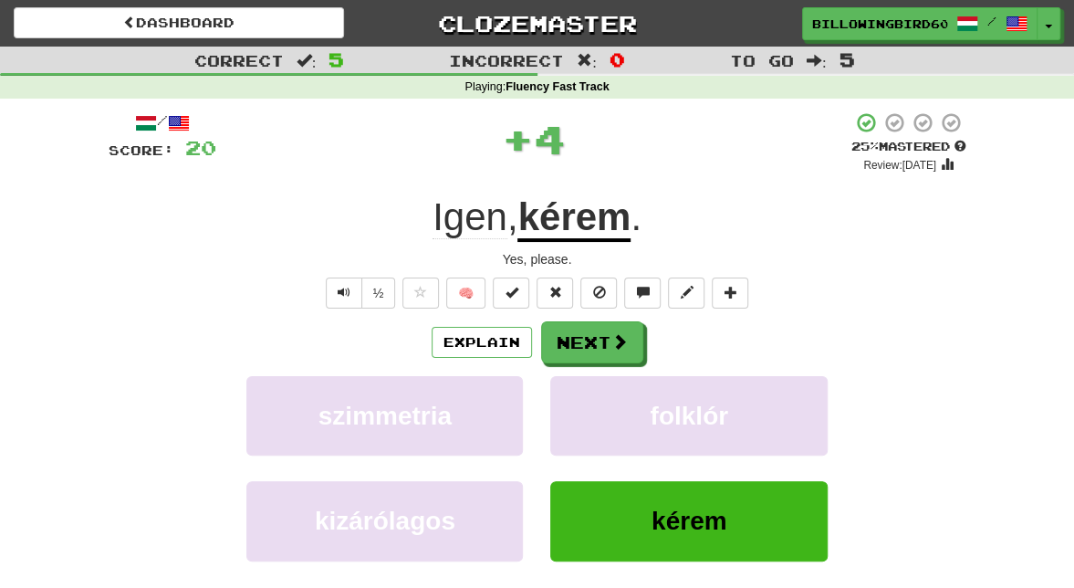
click at [591, 207] on u "kérem" at bounding box center [573, 218] width 113 height 47
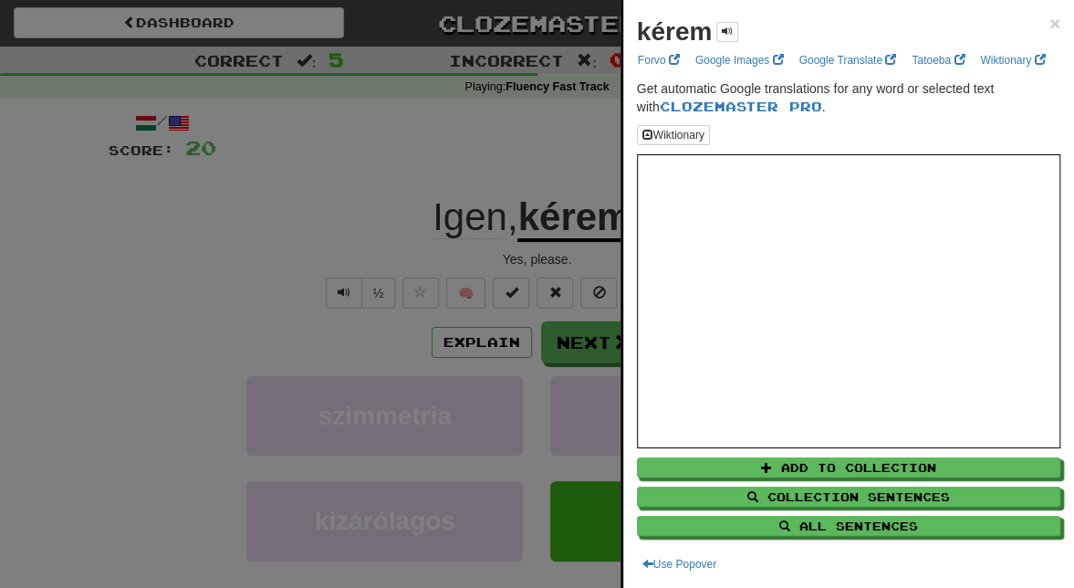
click at [475, 339] on div at bounding box center [537, 294] width 1074 height 588
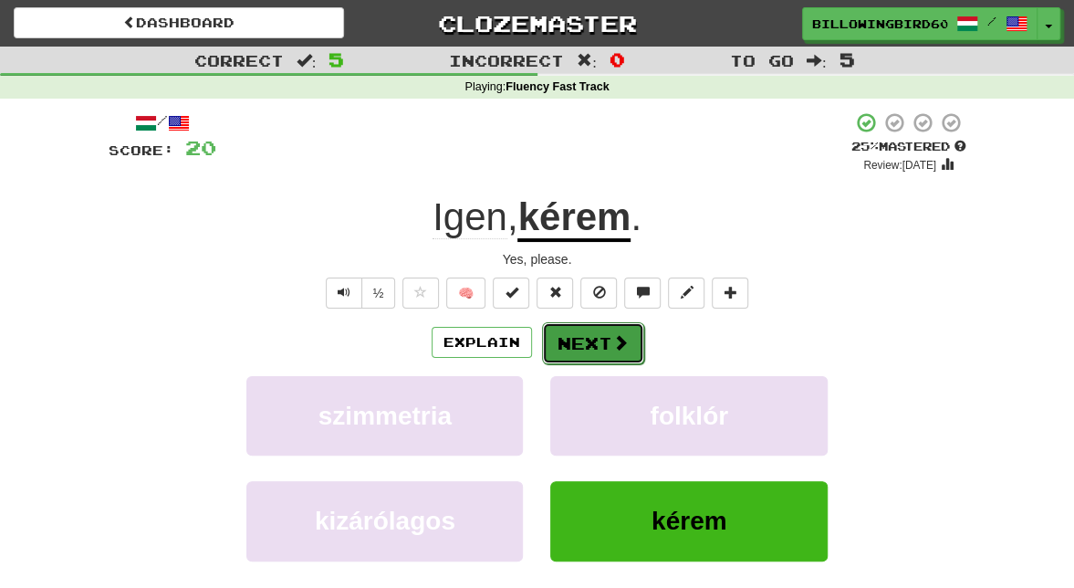
click at [591, 343] on button "Next" at bounding box center [593, 343] width 102 height 42
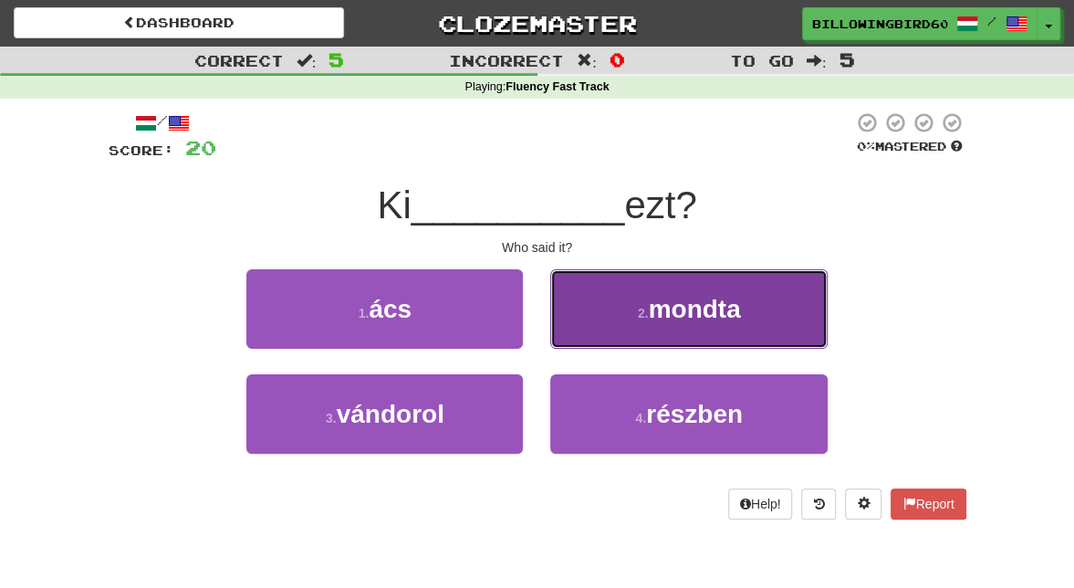
click at [570, 327] on button "2 . mondta" at bounding box center [688, 308] width 277 height 79
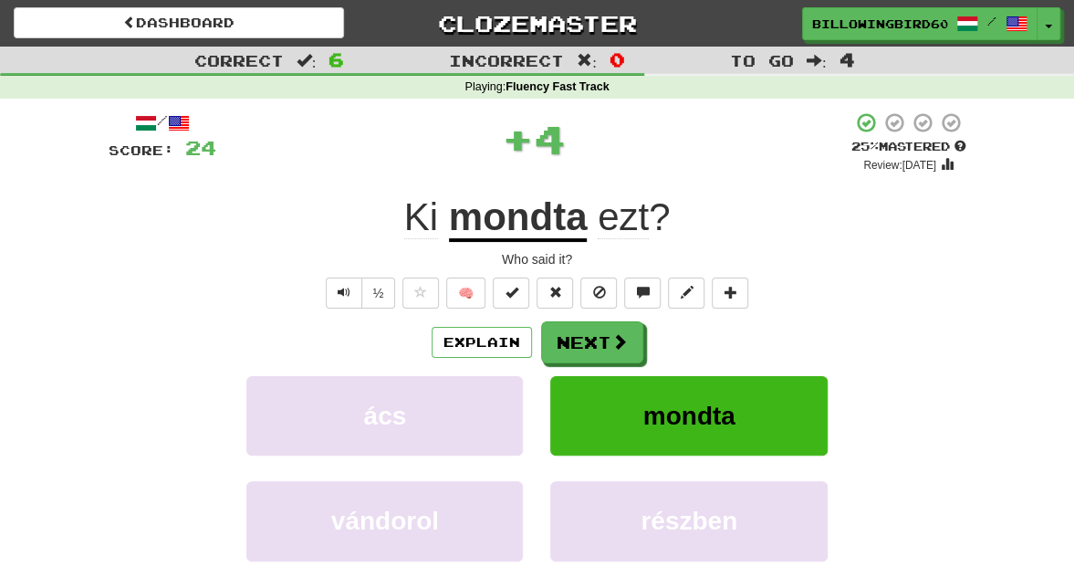
click at [548, 228] on u "mondta" at bounding box center [518, 218] width 139 height 47
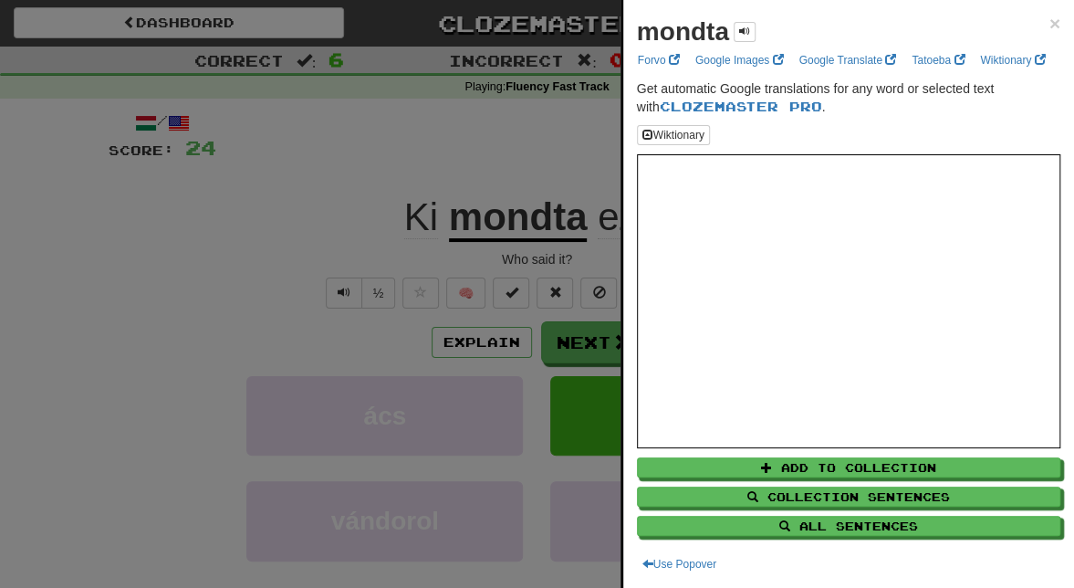
click at [427, 232] on div at bounding box center [537, 294] width 1074 height 588
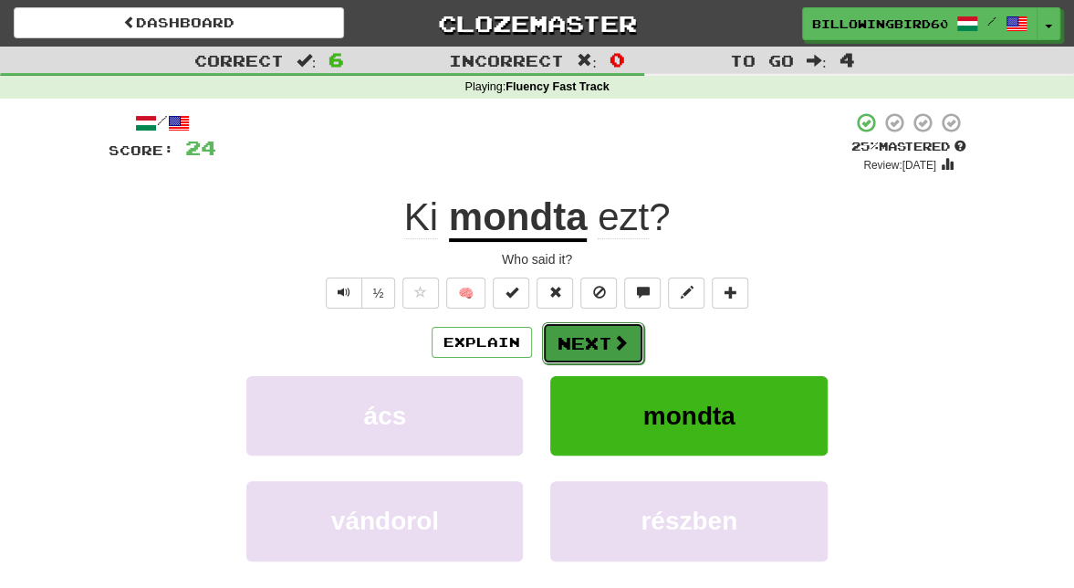
click at [569, 357] on button "Next" at bounding box center [593, 343] width 102 height 42
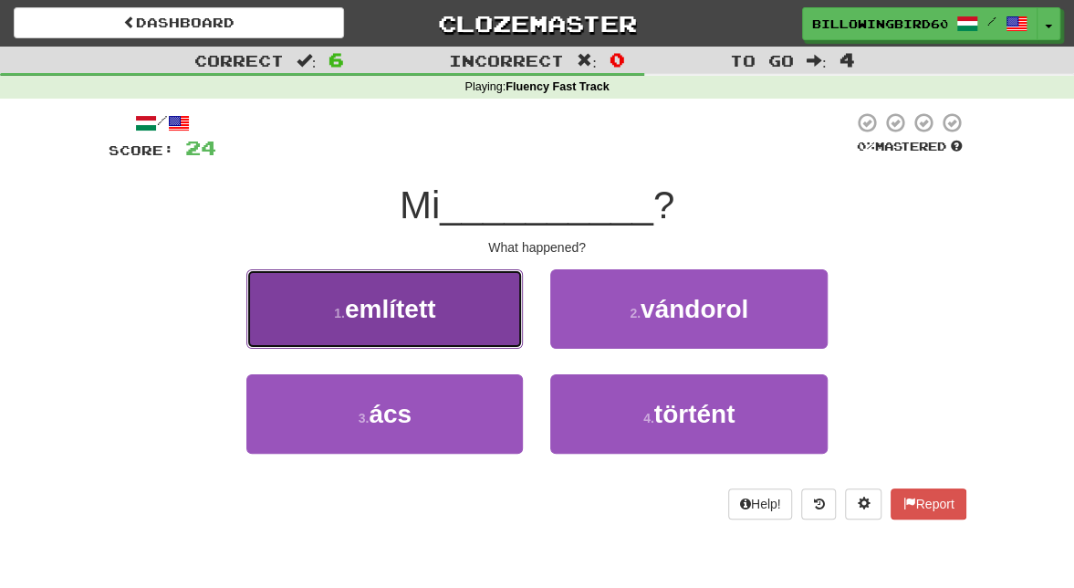
click at [453, 316] on button "1 . említett" at bounding box center [384, 308] width 277 height 79
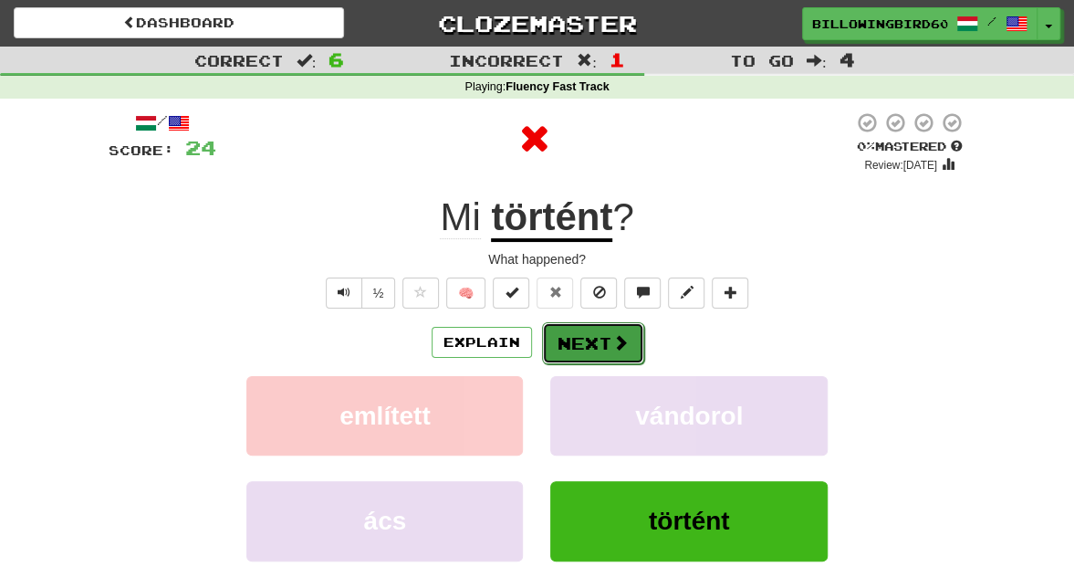
click at [602, 349] on button "Next" at bounding box center [593, 343] width 102 height 42
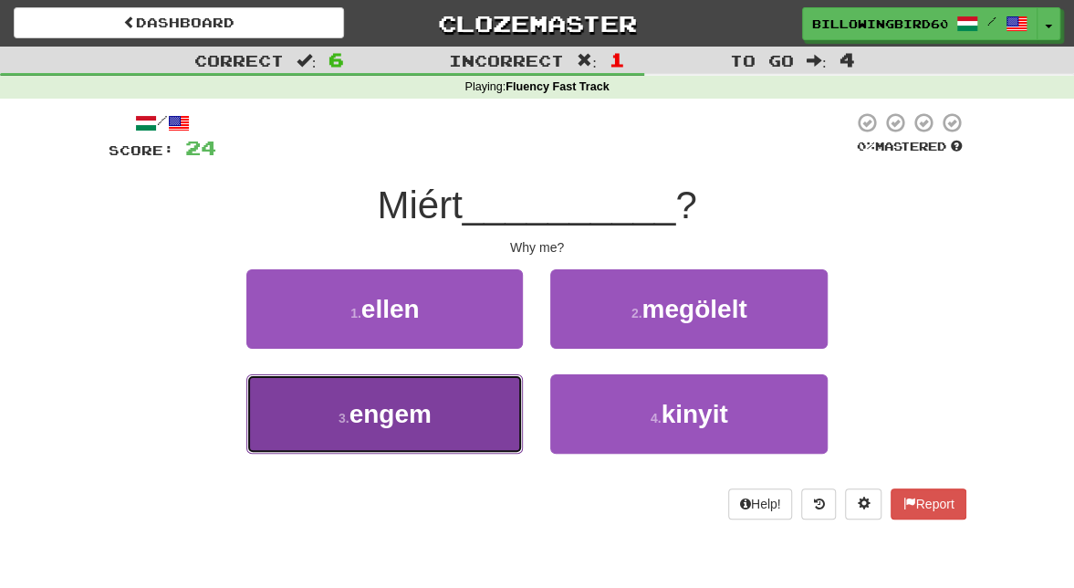
click at [451, 441] on button "3 . engem" at bounding box center [384, 413] width 277 height 79
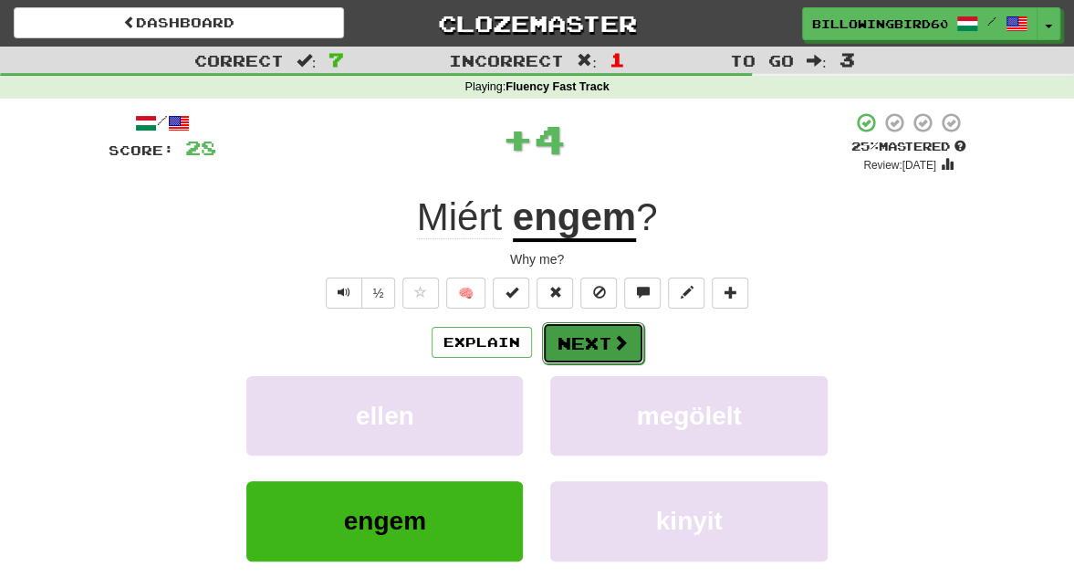
click at [587, 347] on button "Next" at bounding box center [593, 343] width 102 height 42
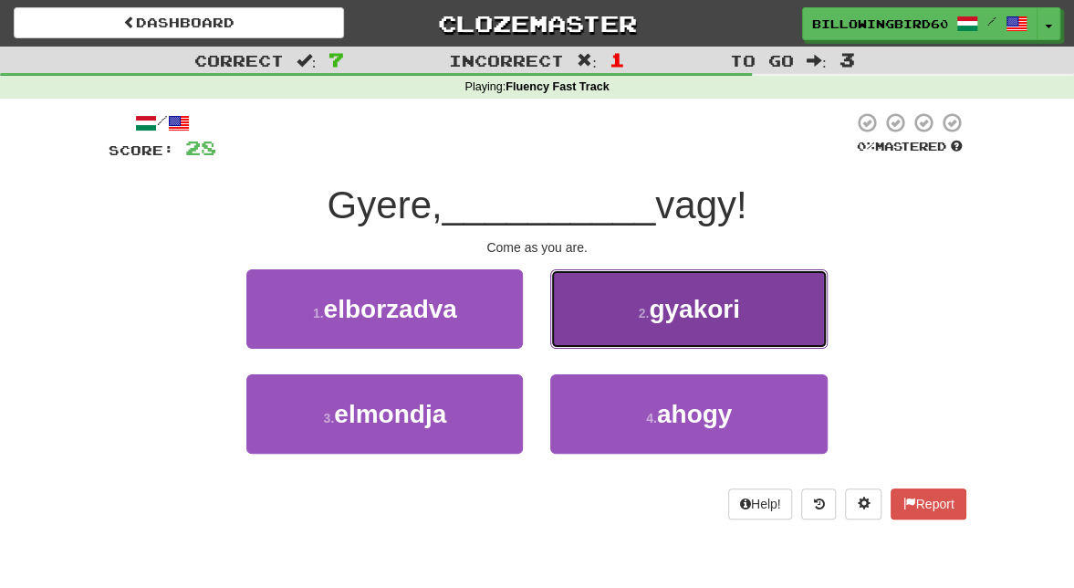
click at [644, 340] on button "2 . gyakori" at bounding box center [688, 308] width 277 height 79
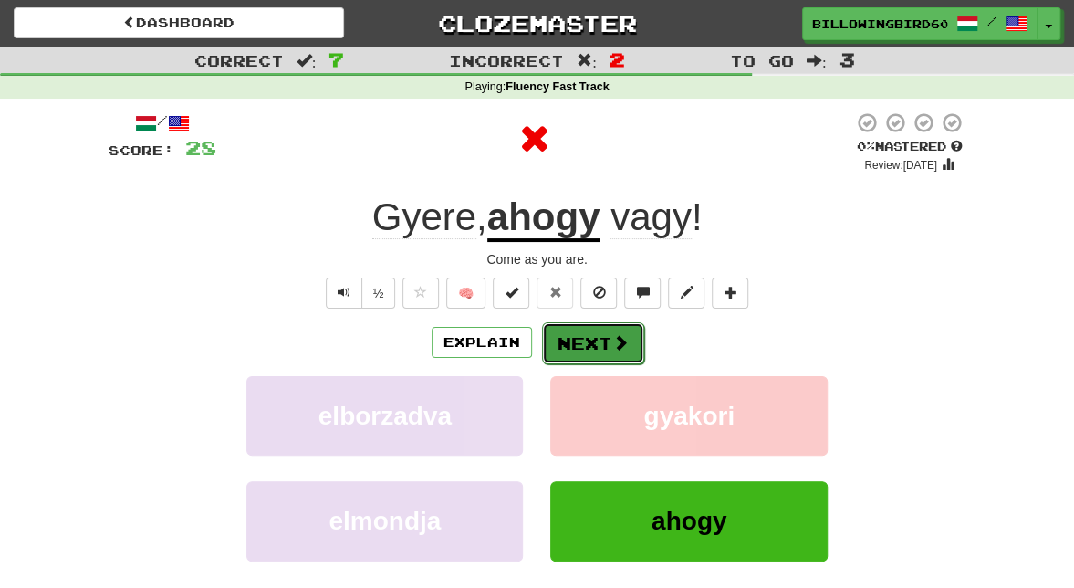
click at [599, 351] on button "Next" at bounding box center [593, 343] width 102 height 42
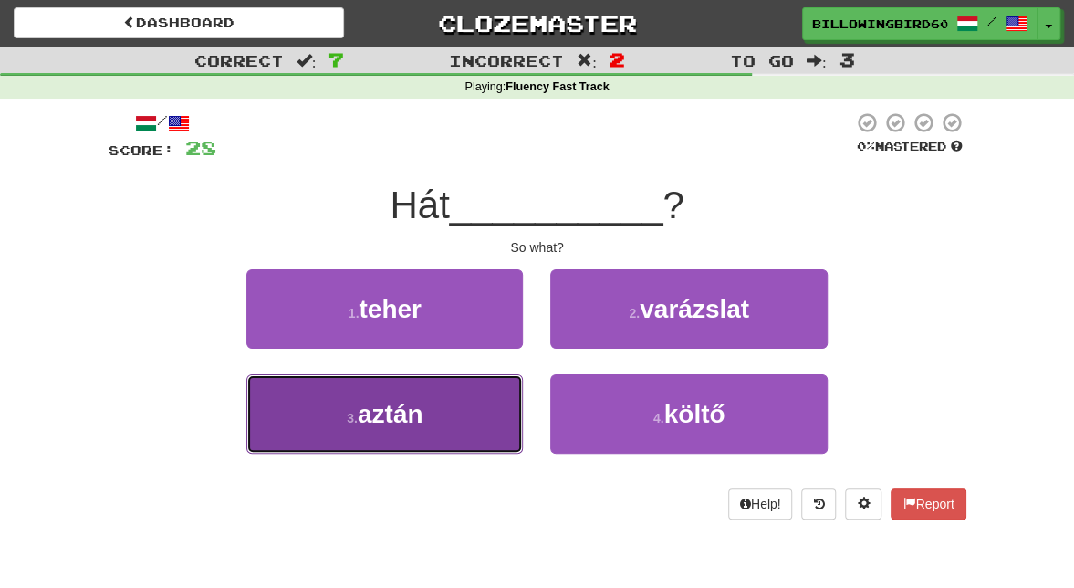
click at [473, 405] on button "3 . aztán" at bounding box center [384, 413] width 277 height 79
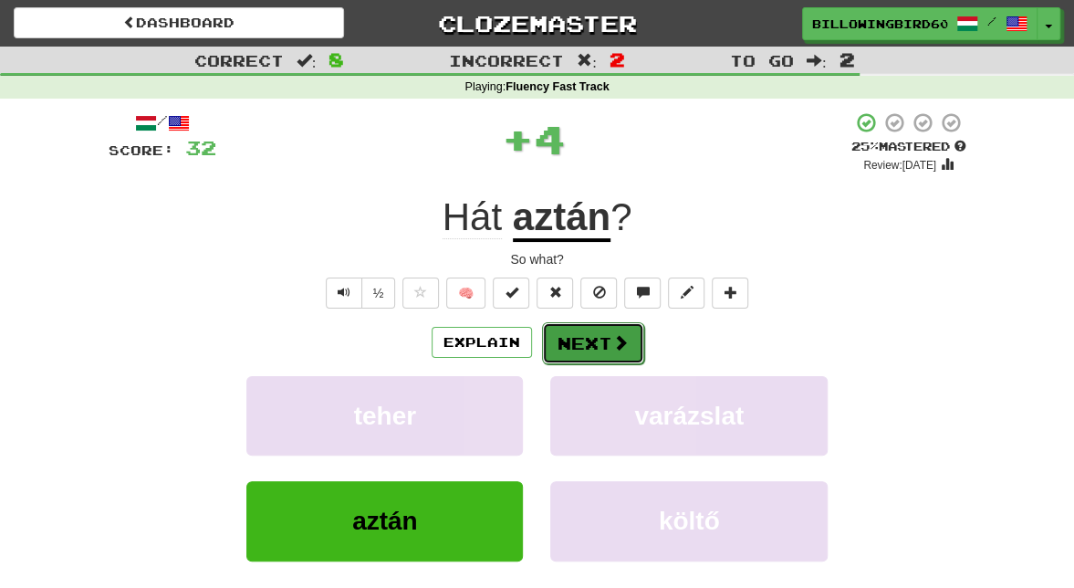
click at [590, 343] on button "Next" at bounding box center [593, 343] width 102 height 42
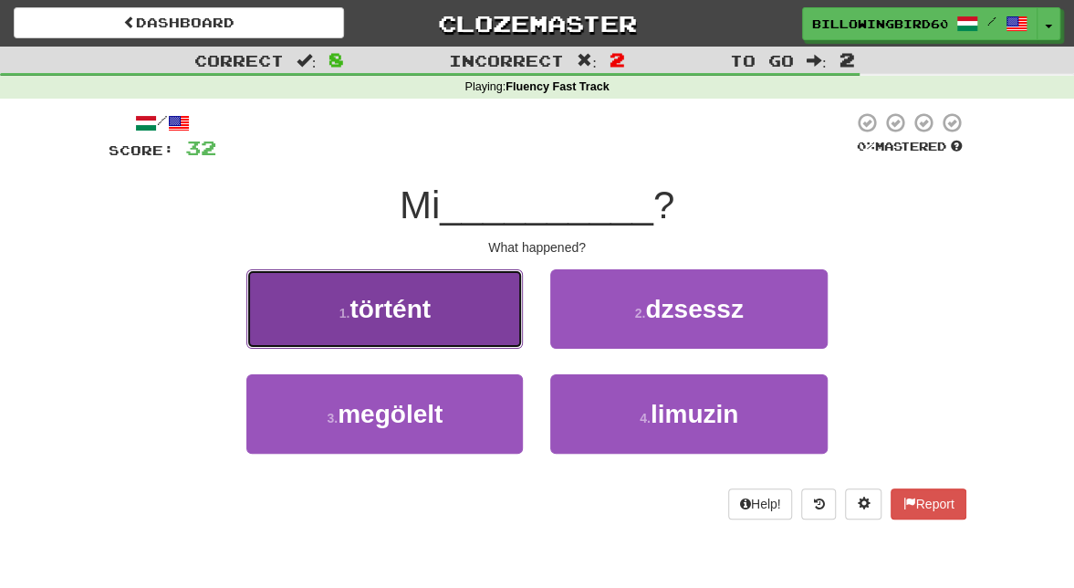
click at [451, 327] on button "1 . történt" at bounding box center [384, 308] width 277 height 79
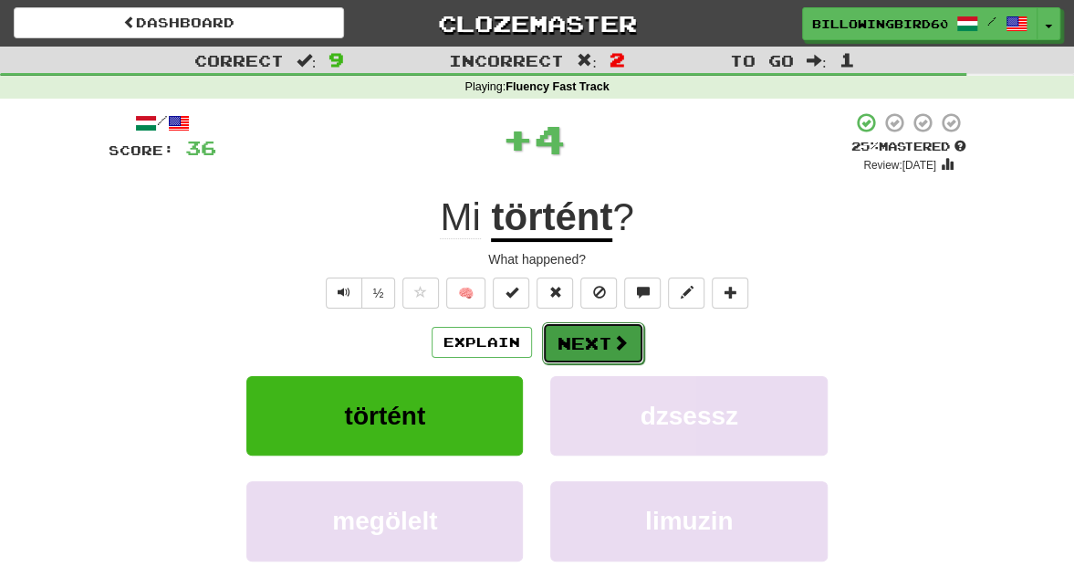
click at [615, 347] on span at bounding box center [620, 342] width 16 height 16
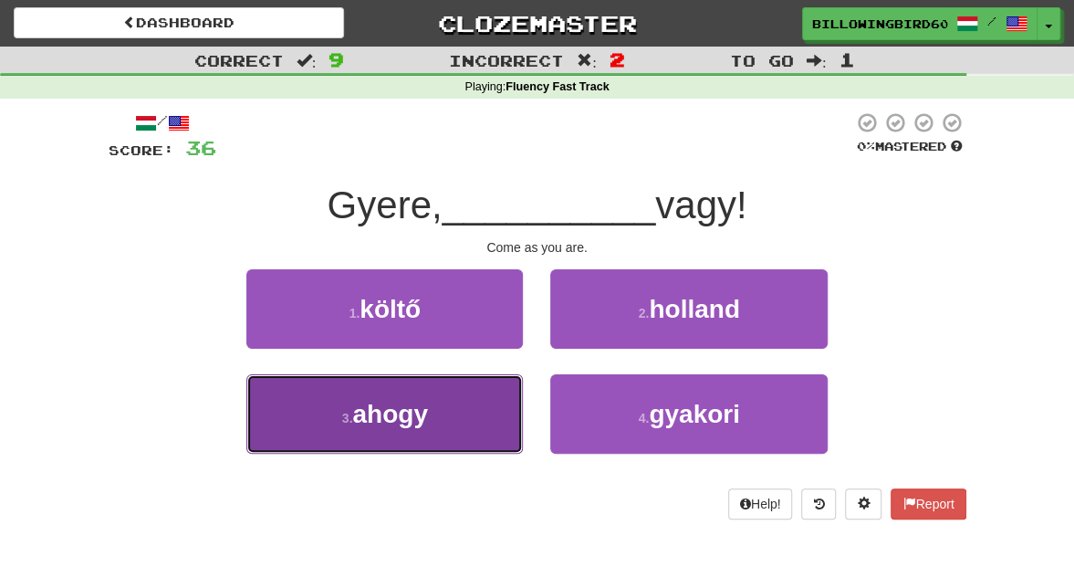
click at [472, 421] on button "3 . ahogy" at bounding box center [384, 413] width 277 height 79
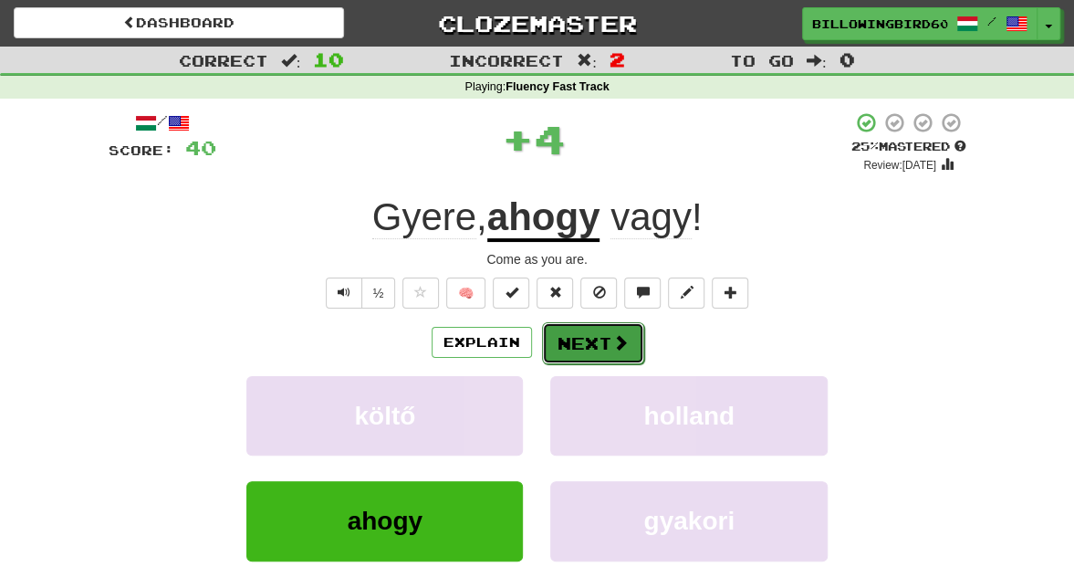
click at [588, 333] on button "Next" at bounding box center [593, 343] width 102 height 42
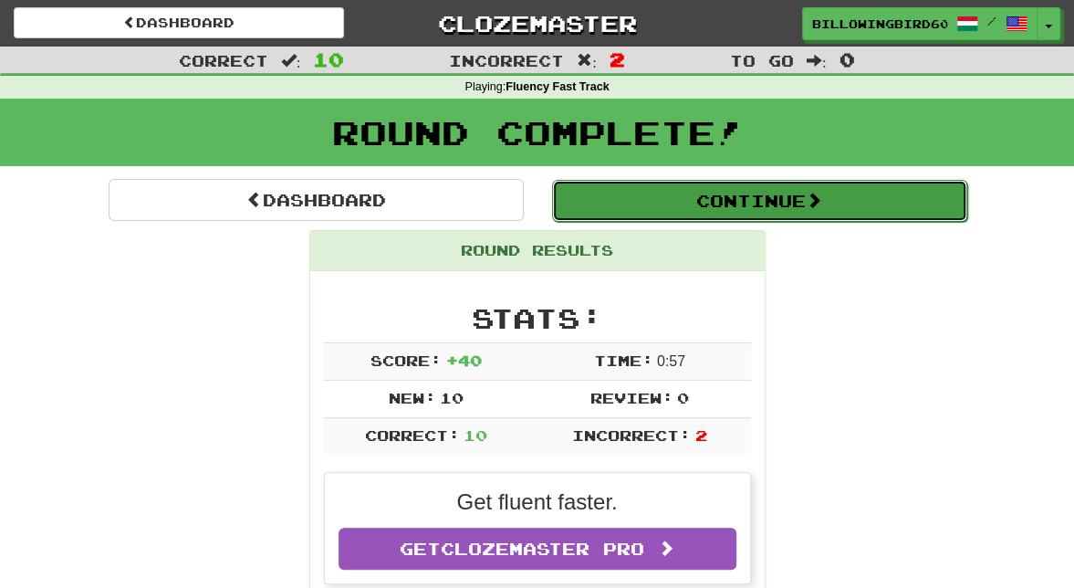
click at [793, 200] on button "Continue" at bounding box center [759, 201] width 415 height 42
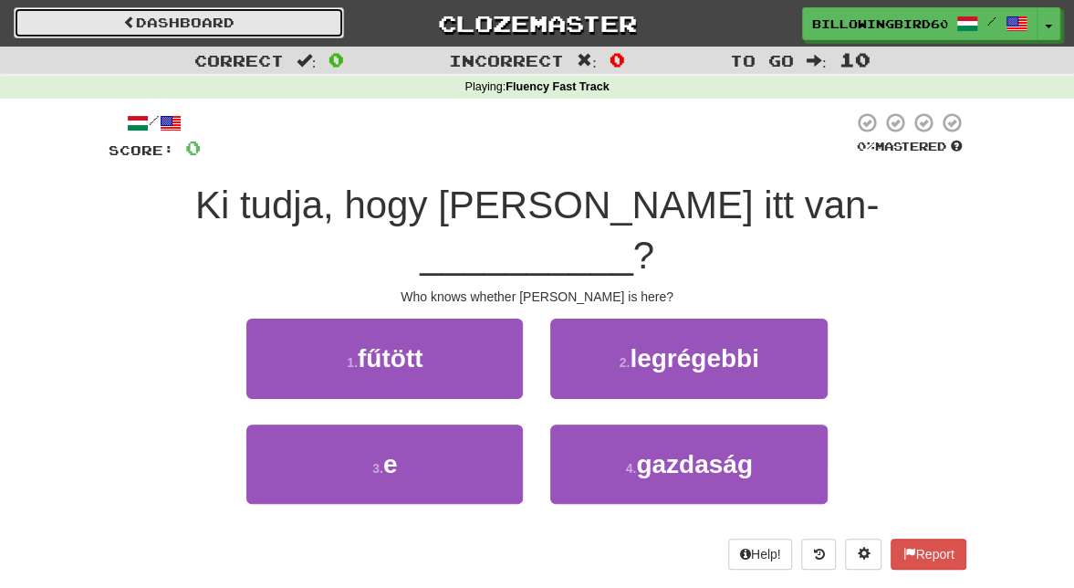
click at [216, 32] on link "Dashboard" at bounding box center [179, 22] width 330 height 31
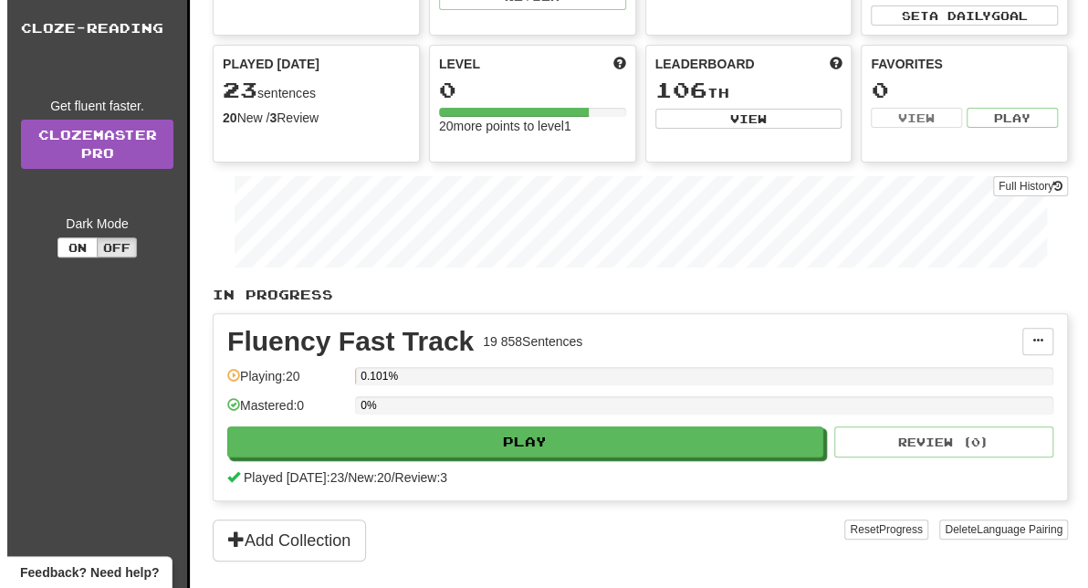
scroll to position [180, 0]
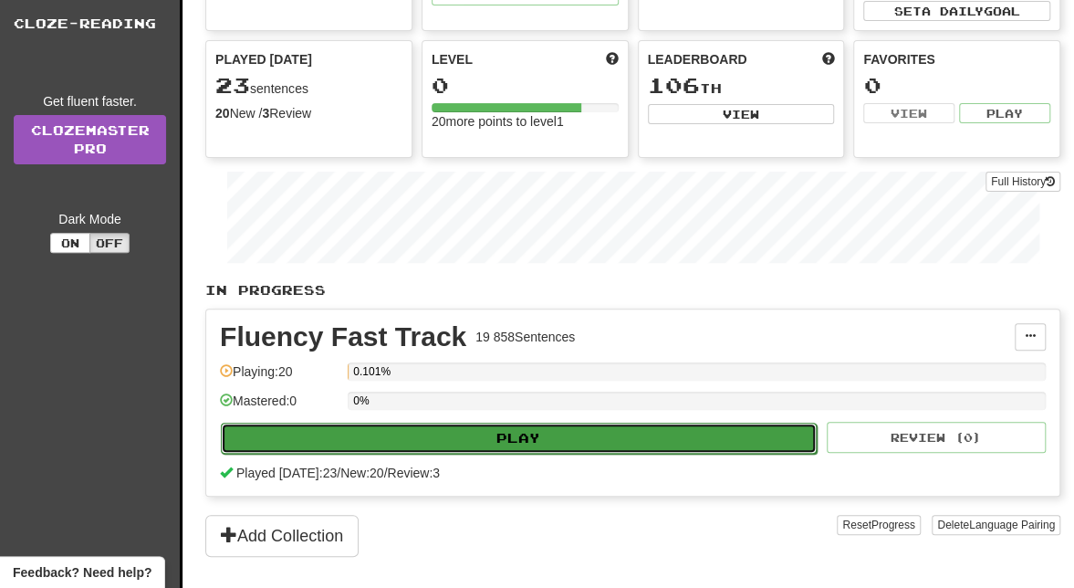
click at [581, 425] on button "Play" at bounding box center [519, 438] width 596 height 31
select select "**"
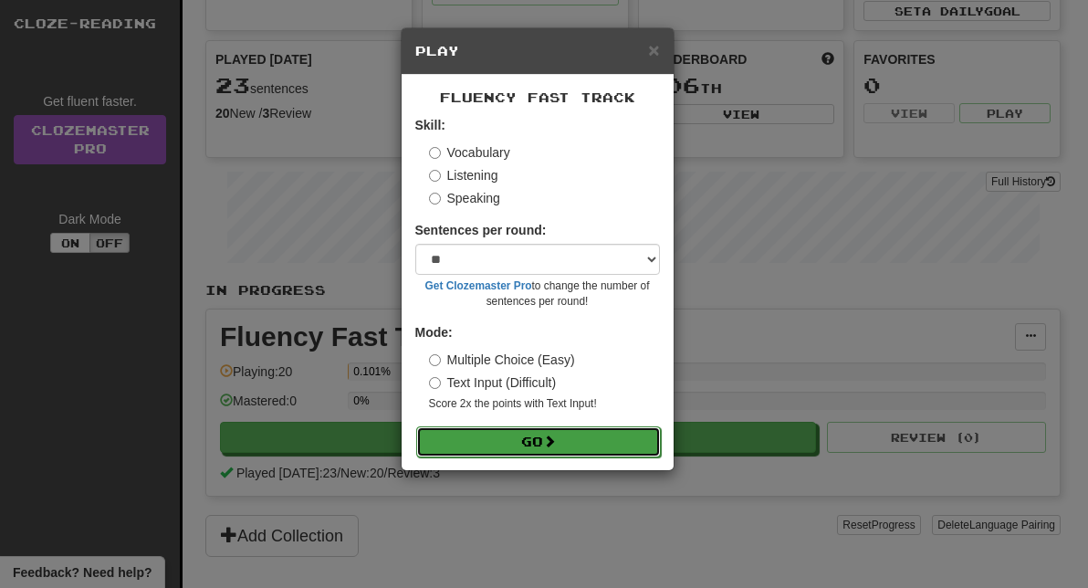
click at [549, 436] on span at bounding box center [549, 440] width 13 height 13
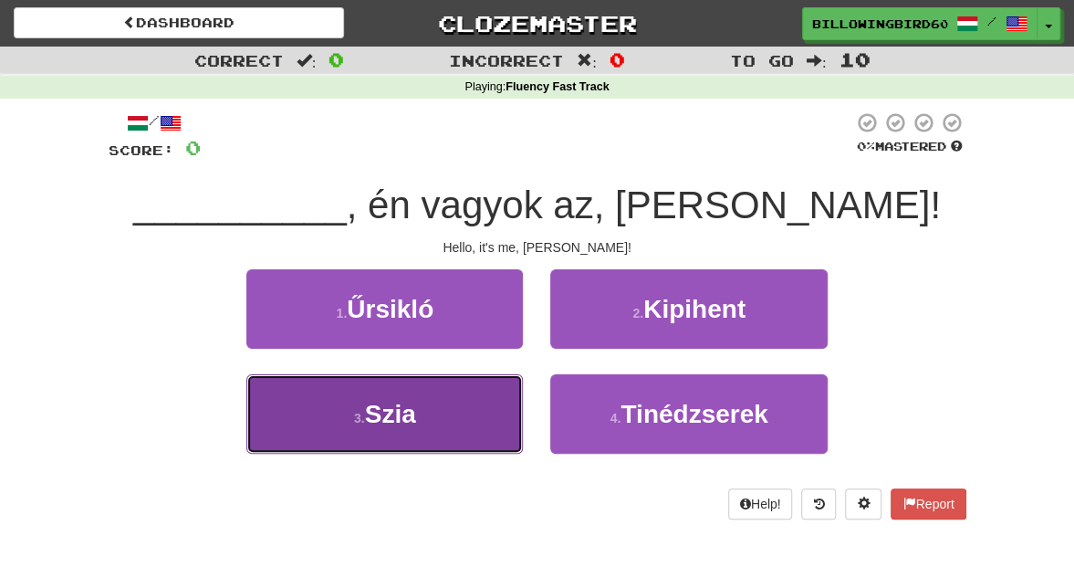
click at [423, 449] on button "3 . [GEOGRAPHIC_DATA]" at bounding box center [384, 413] width 277 height 79
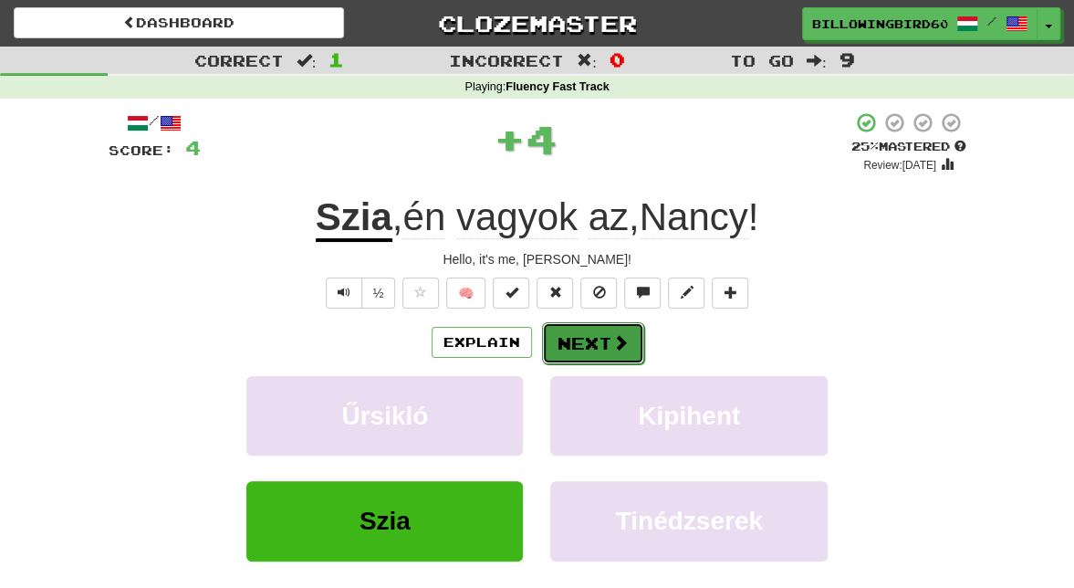
click at [590, 339] on button "Next" at bounding box center [593, 343] width 102 height 42
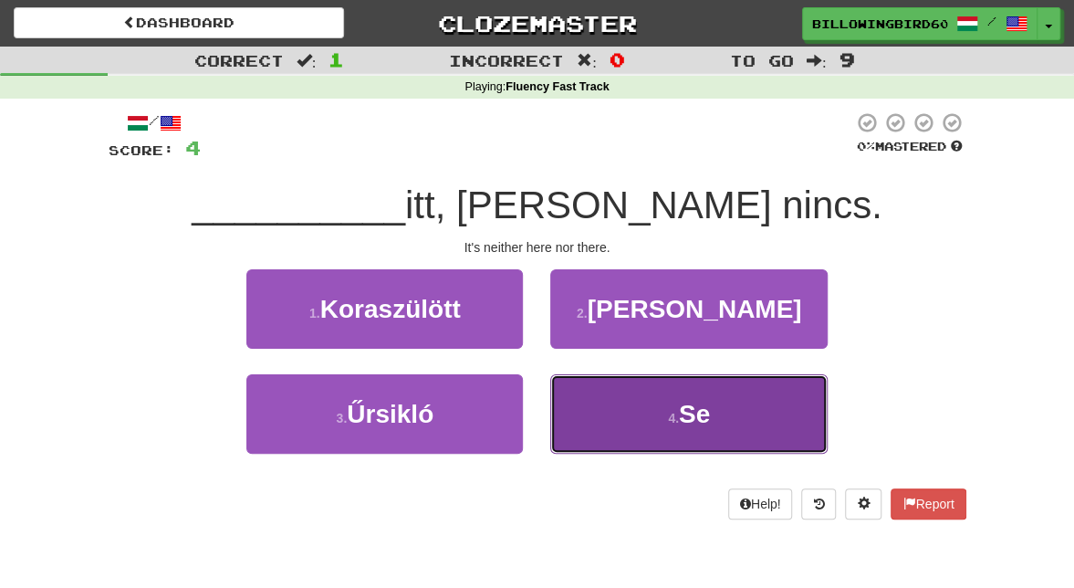
click at [615, 412] on button "4 . Se" at bounding box center [688, 413] width 277 height 79
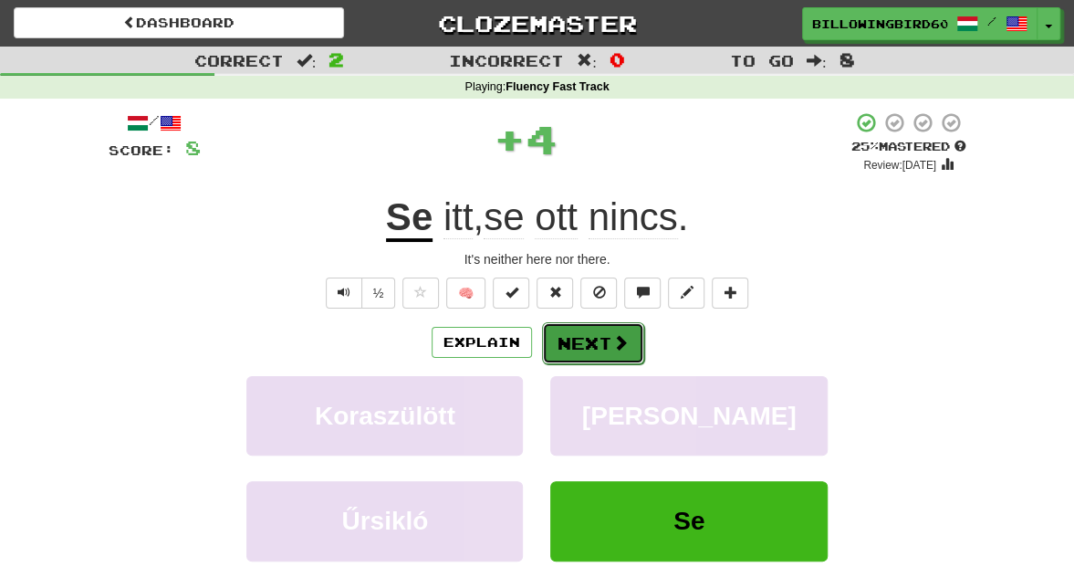
click at [586, 336] on button "Next" at bounding box center [593, 343] width 102 height 42
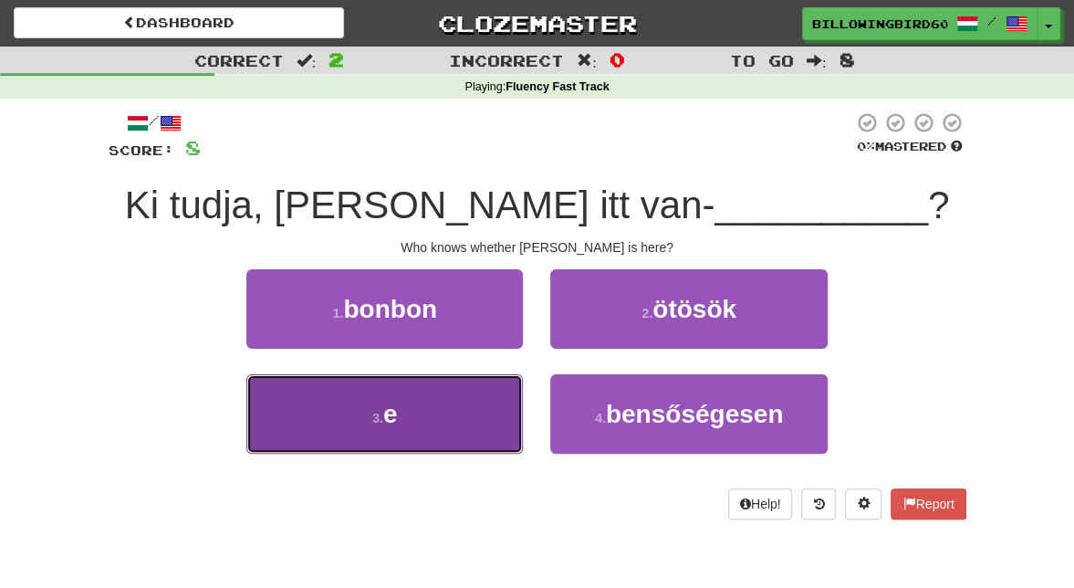
click at [451, 422] on button "3 . e" at bounding box center [384, 413] width 277 height 79
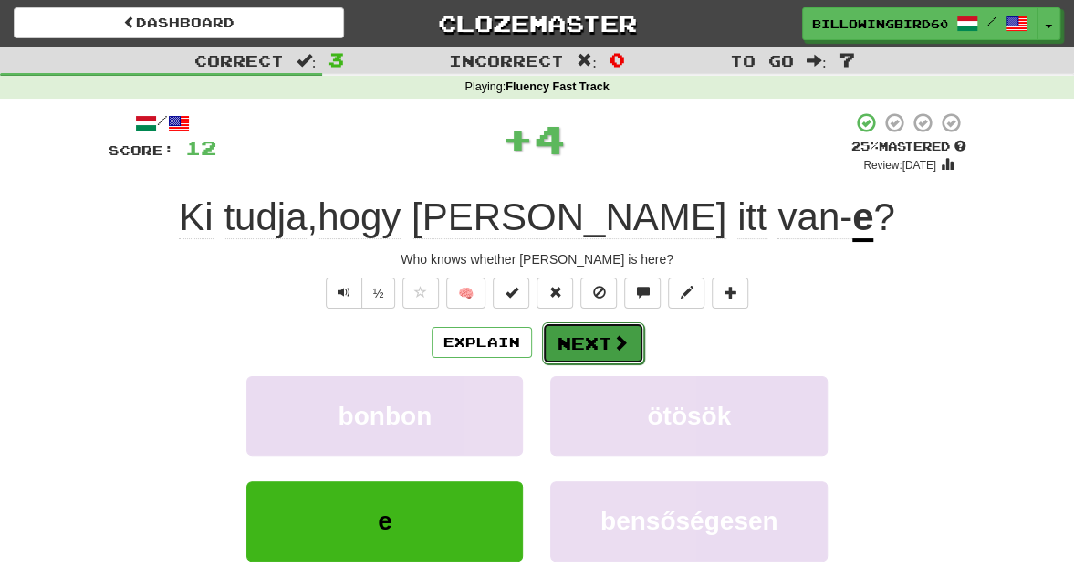
click at [588, 356] on button "Next" at bounding box center [593, 343] width 102 height 42
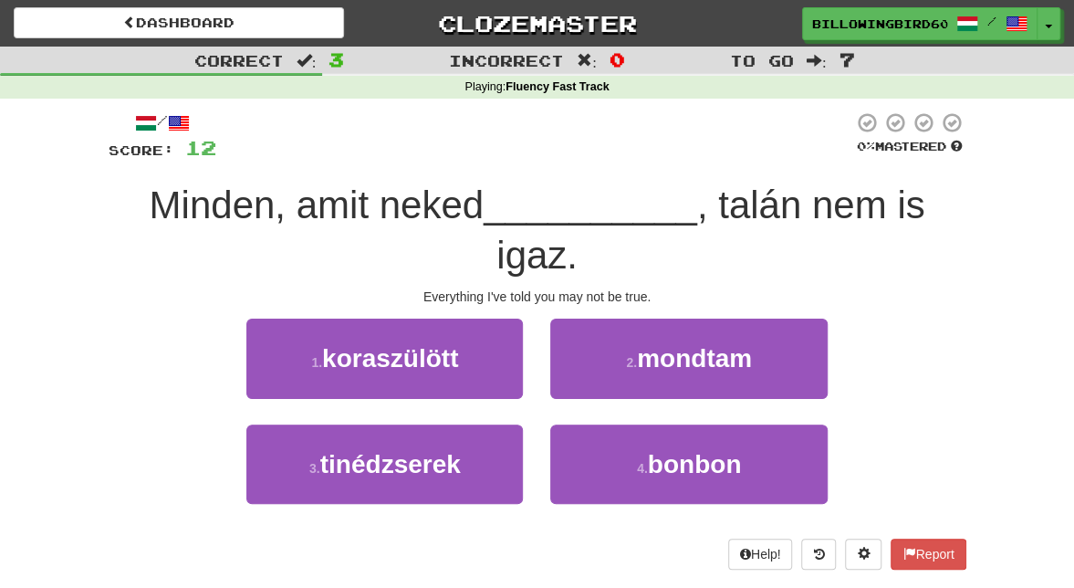
click at [402, 201] on span "Minden, amit neked" at bounding box center [317, 204] width 335 height 43
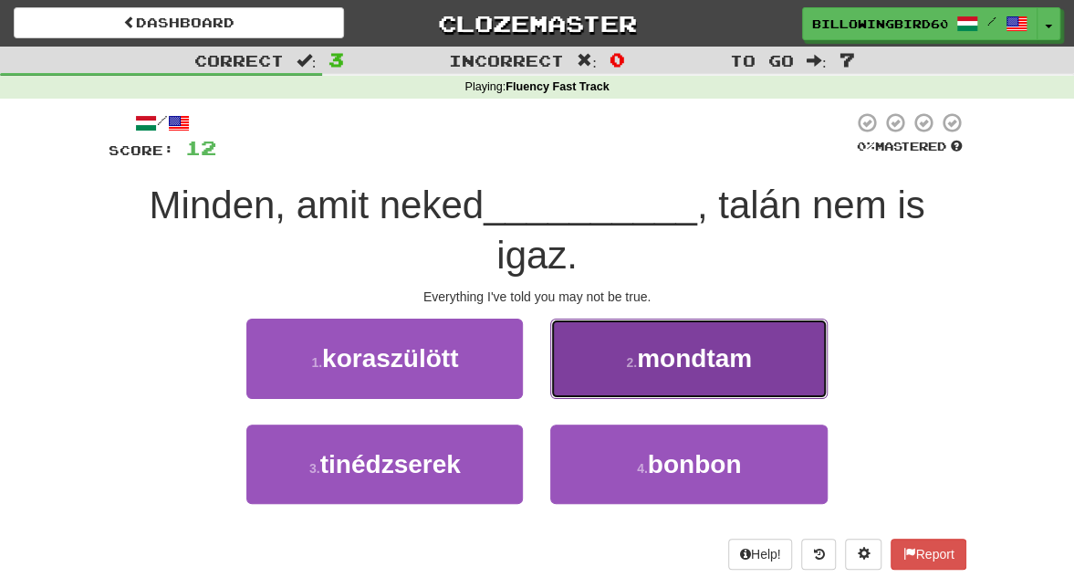
click at [663, 359] on span "mondtam" at bounding box center [694, 358] width 115 height 28
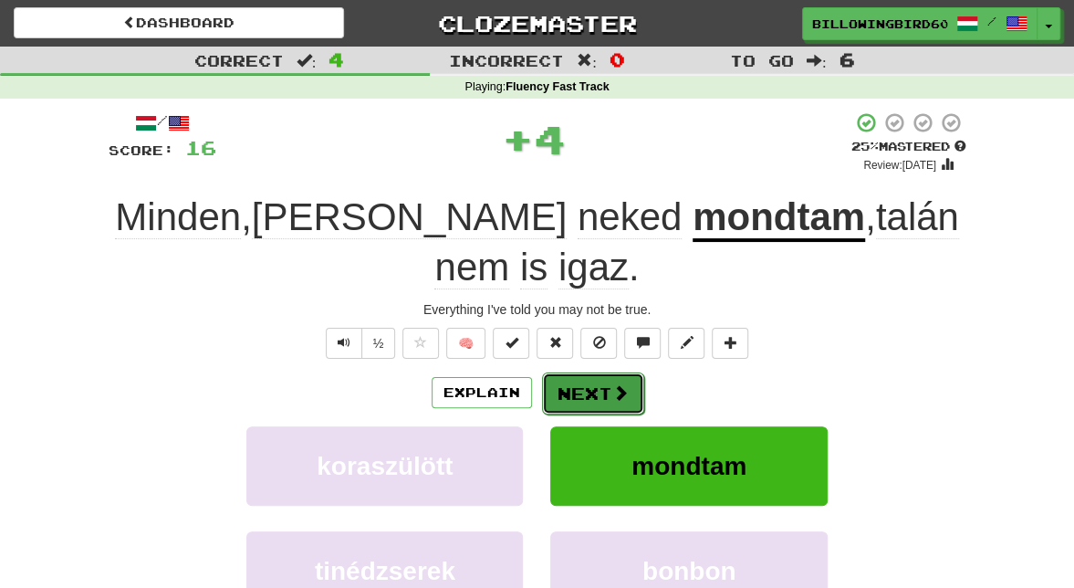
click at [601, 372] on button "Next" at bounding box center [593, 393] width 102 height 42
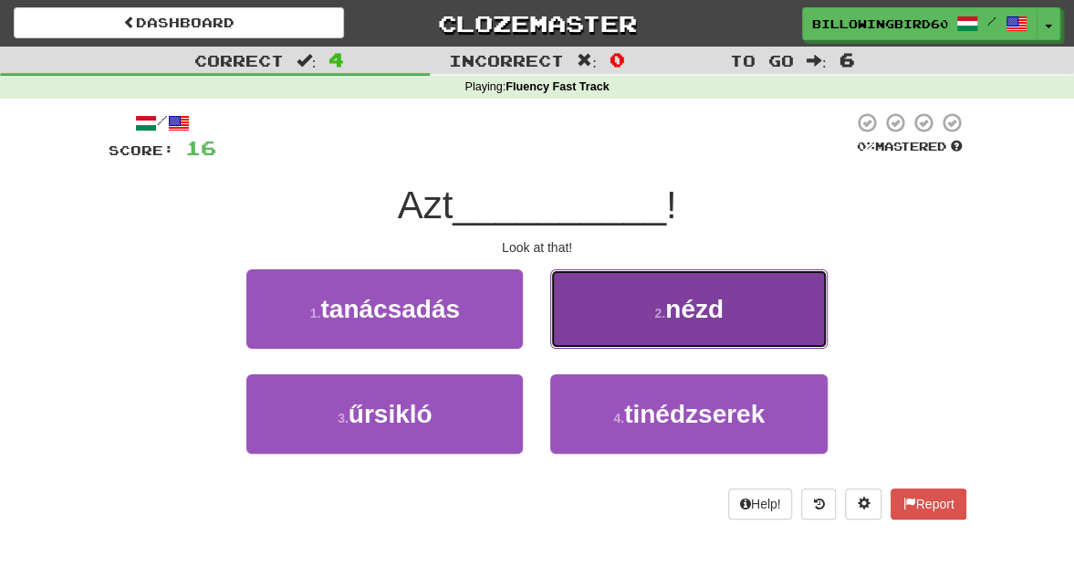
click at [601, 333] on button "2 . nézd" at bounding box center [688, 308] width 277 height 79
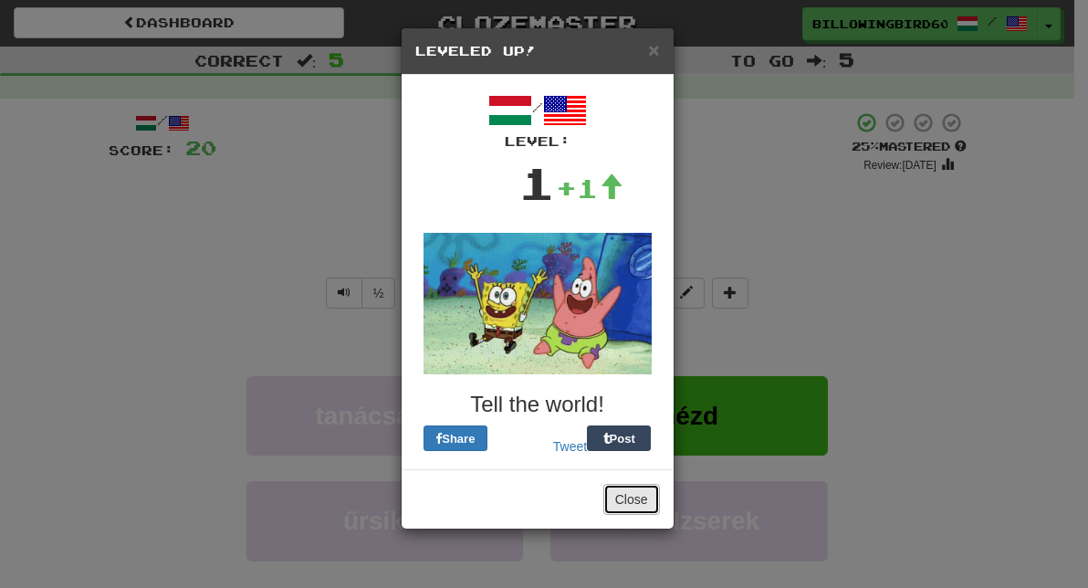
click at [629, 498] on button "Close" at bounding box center [631, 499] width 57 height 31
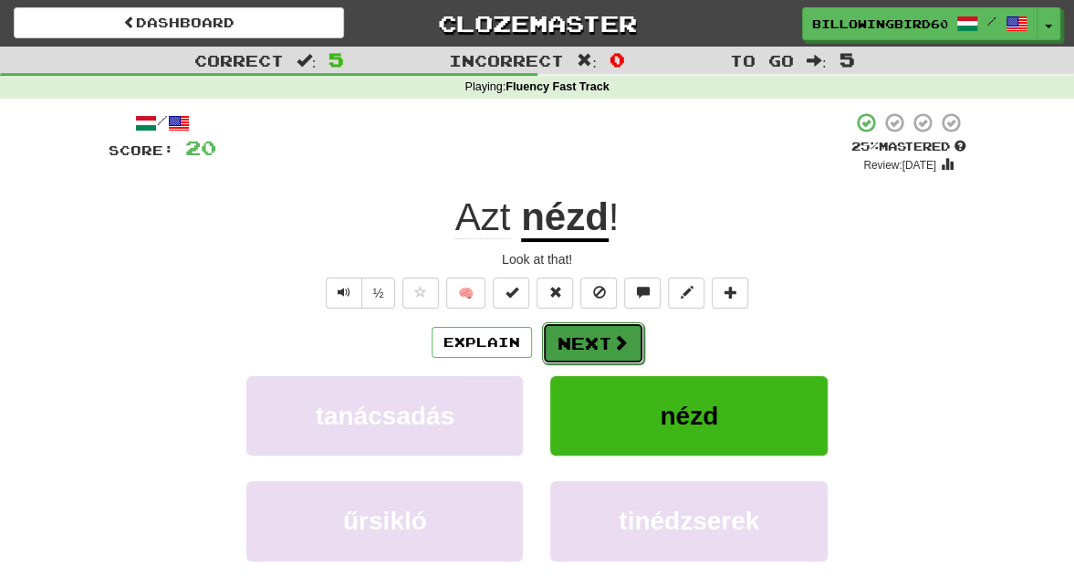
click at [593, 350] on button "Next" at bounding box center [593, 343] width 102 height 42
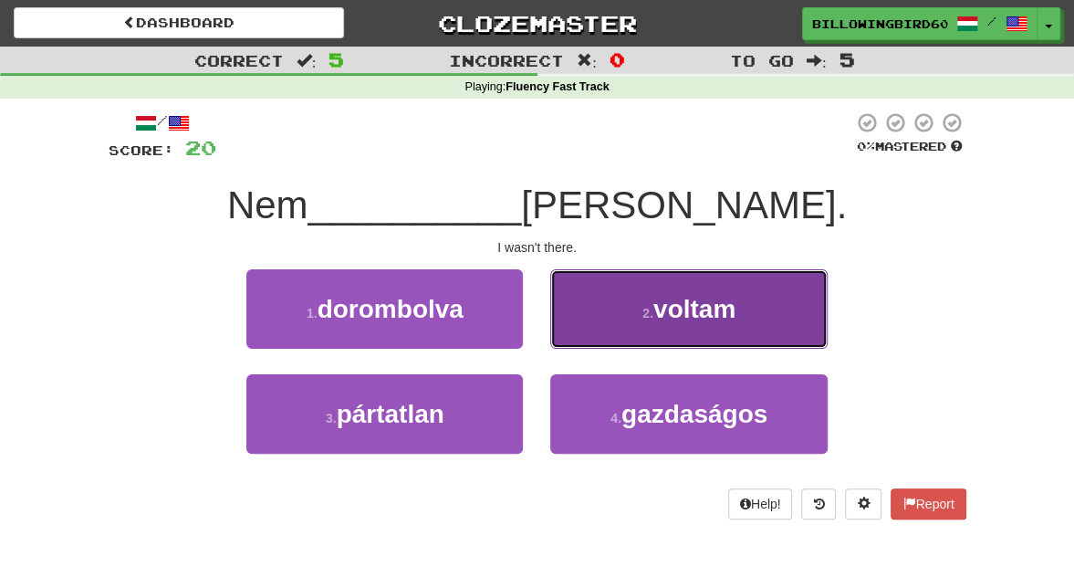
click at [651, 329] on button "2 . voltam" at bounding box center [688, 308] width 277 height 79
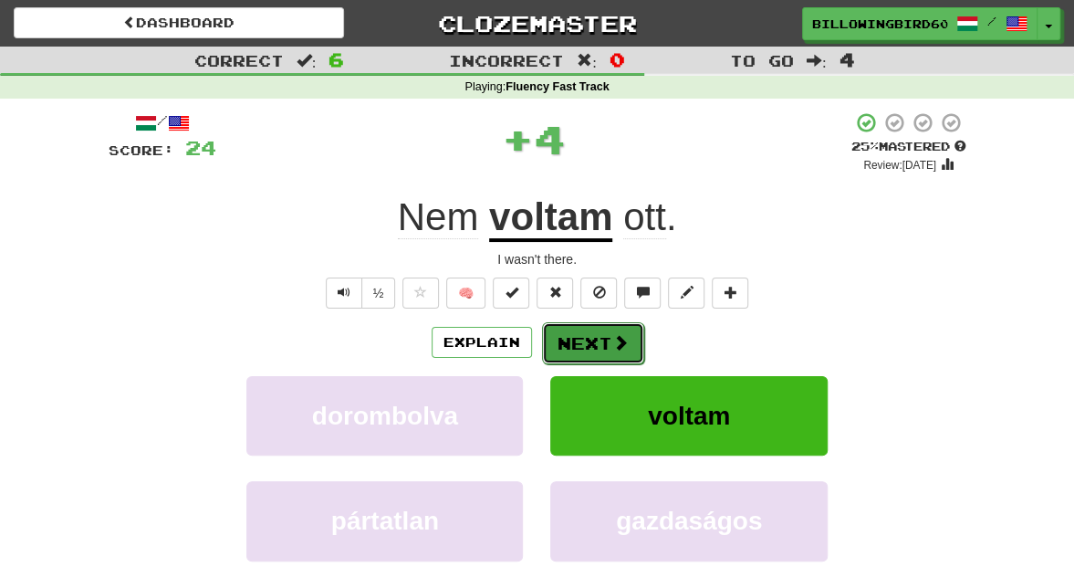
click at [583, 329] on button "Next" at bounding box center [593, 343] width 102 height 42
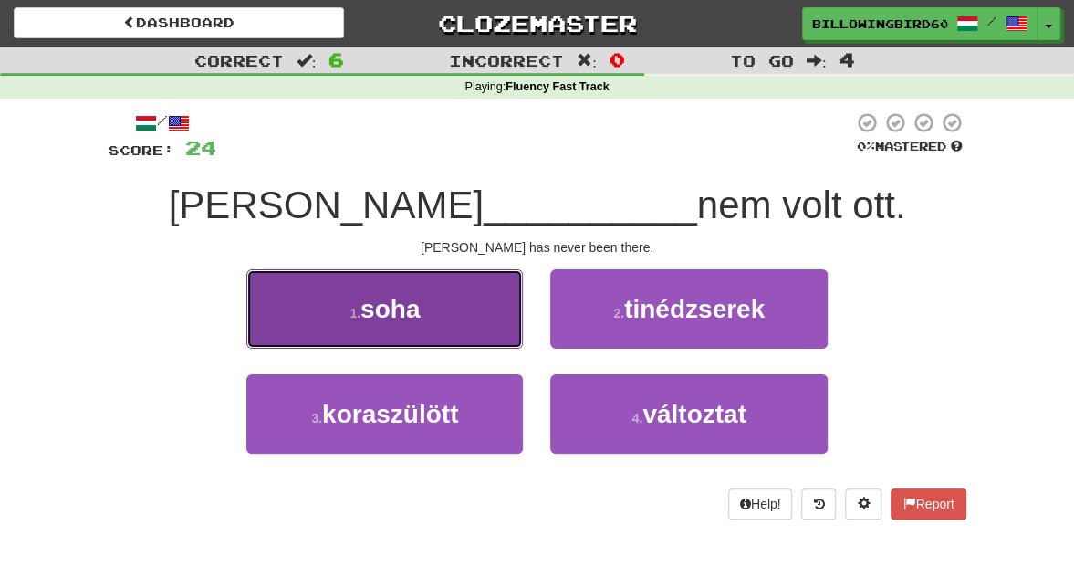
click at [485, 302] on button "1 . soha" at bounding box center [384, 308] width 277 height 79
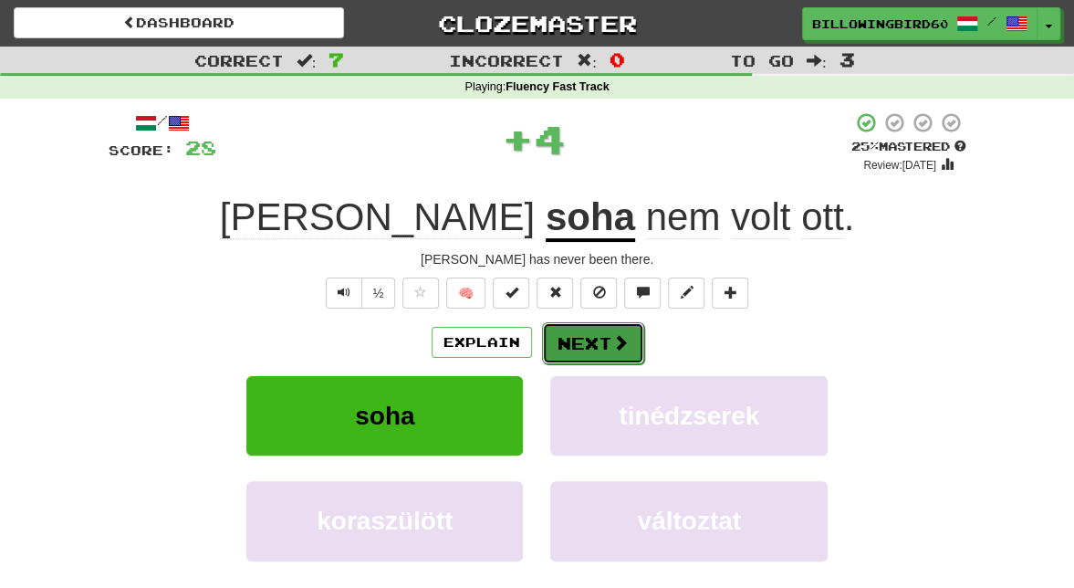
click at [584, 338] on button "Next" at bounding box center [593, 343] width 102 height 42
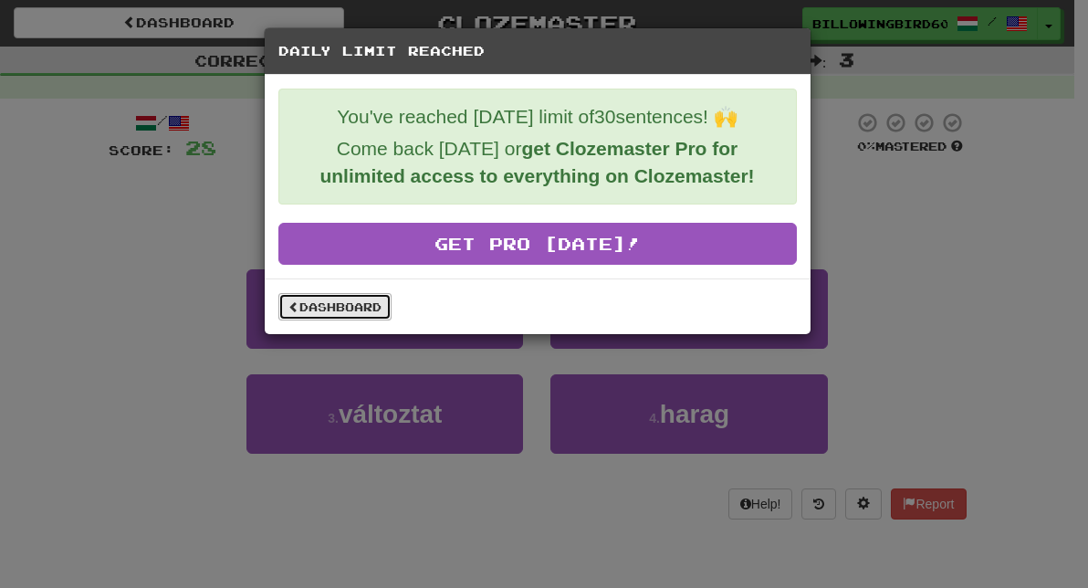
click at [332, 304] on link "Dashboard" at bounding box center [334, 306] width 113 height 27
